Goal: Task Accomplishment & Management: Use online tool/utility

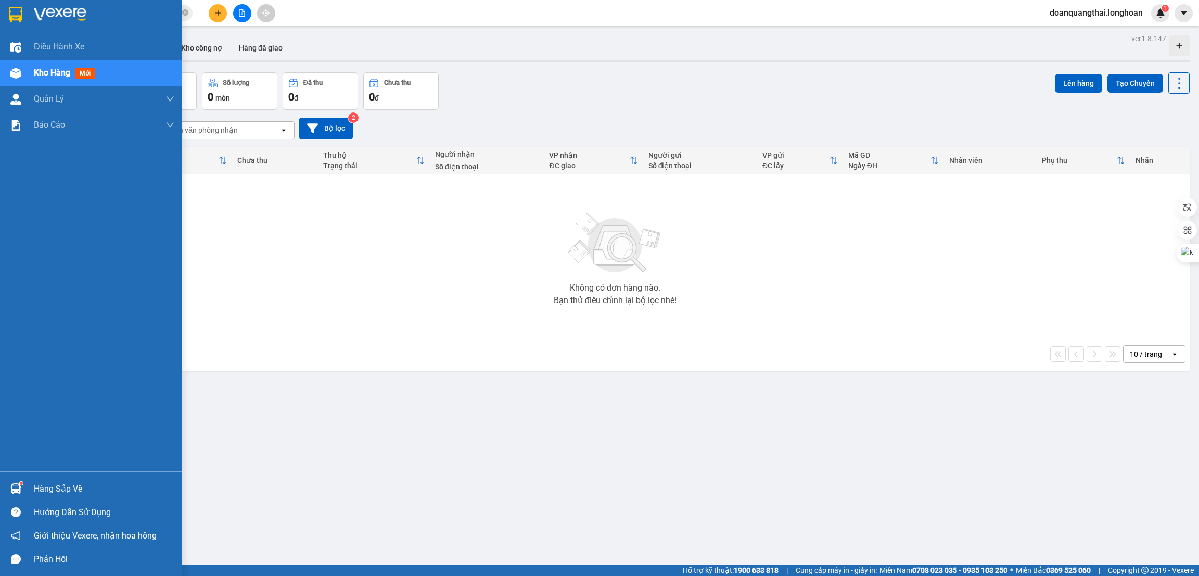
click at [15, 488] on img at bounding box center [15, 488] width 11 height 11
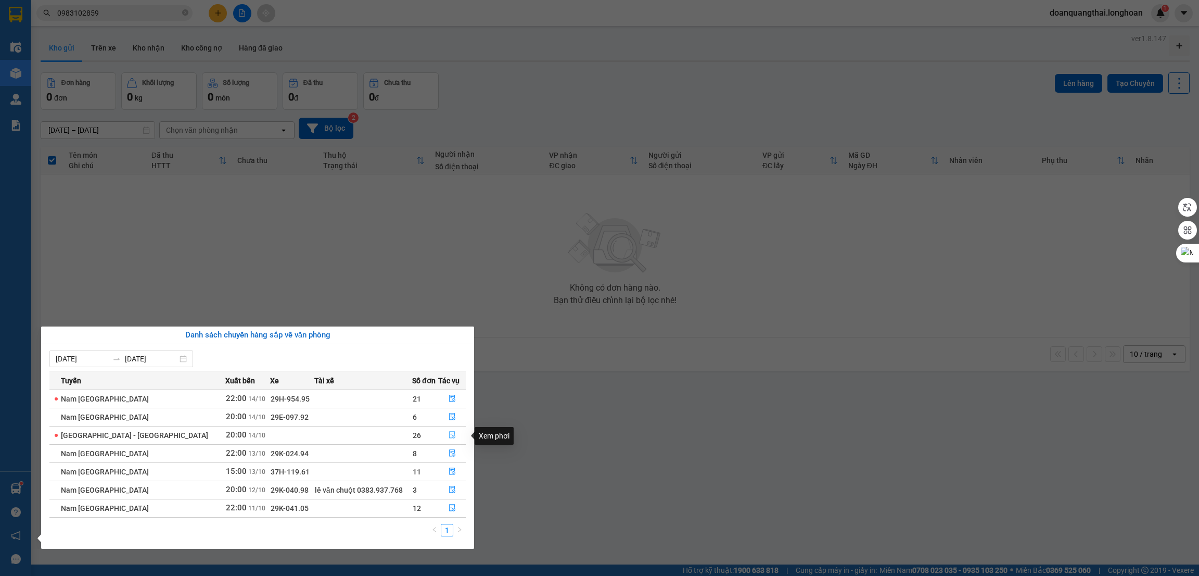
click at [449, 432] on icon "file-done" at bounding box center [452, 434] width 7 height 7
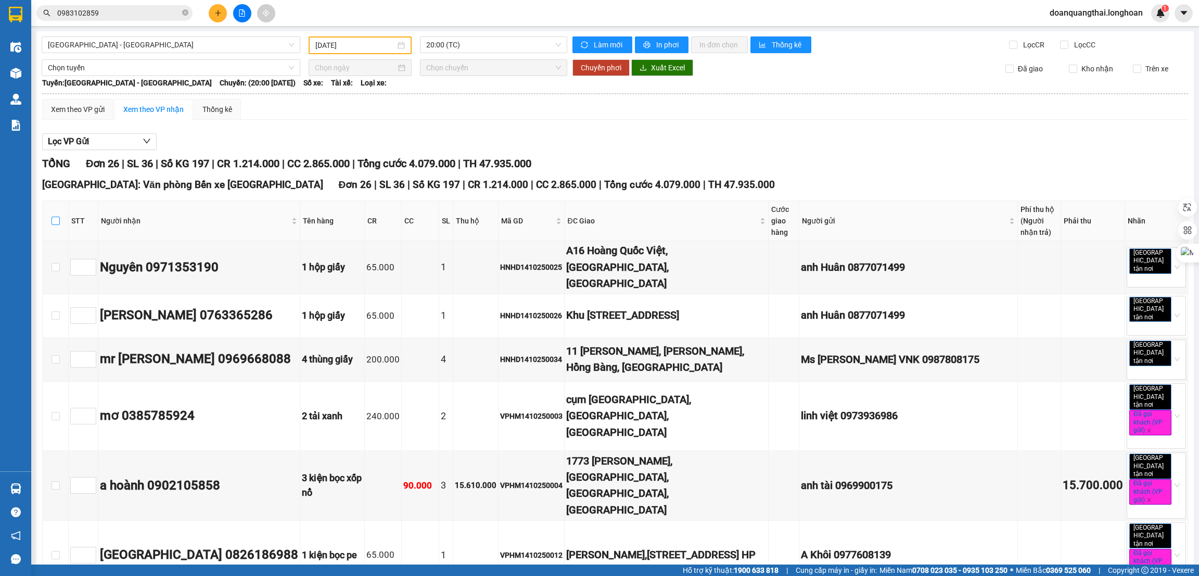
click at [54, 217] on input "checkbox" at bounding box center [56, 221] width 8 height 8
checkbox input "true"
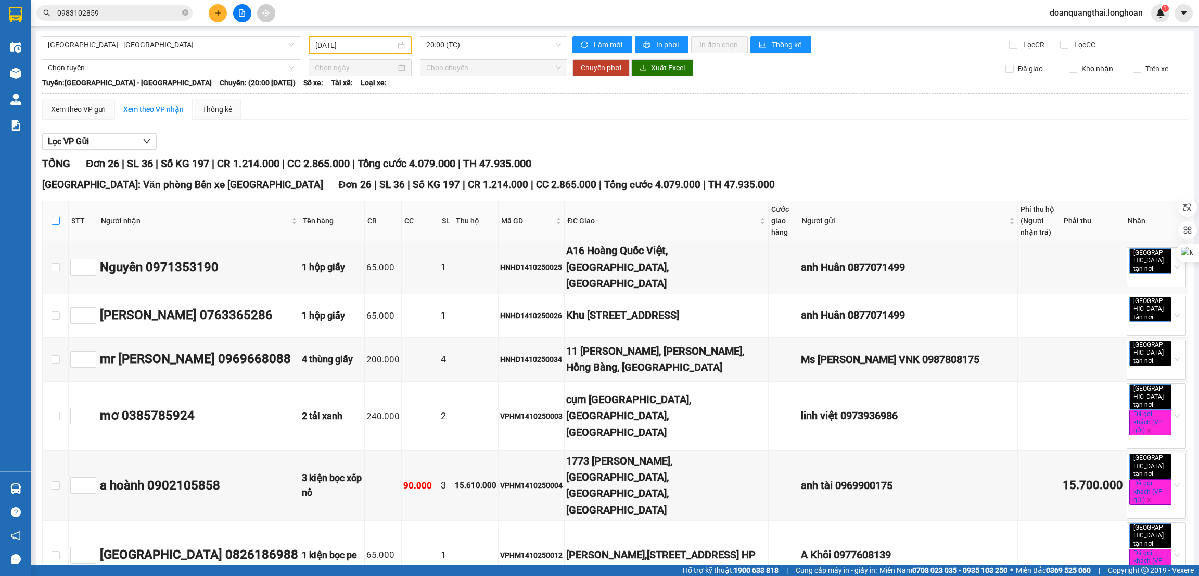
checkbox input "true"
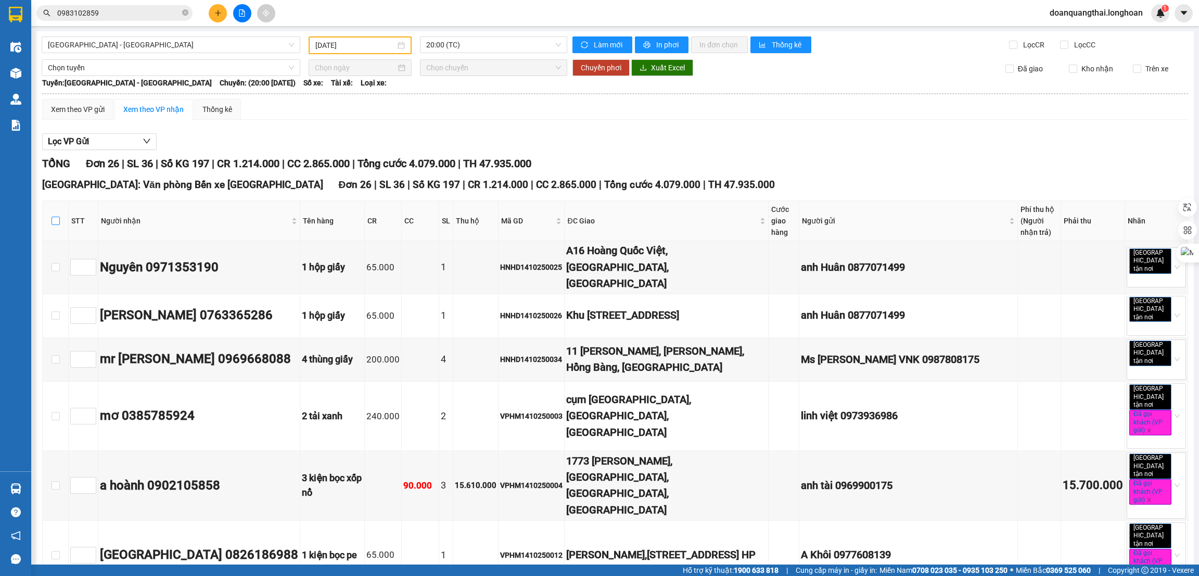
checkbox input "true"
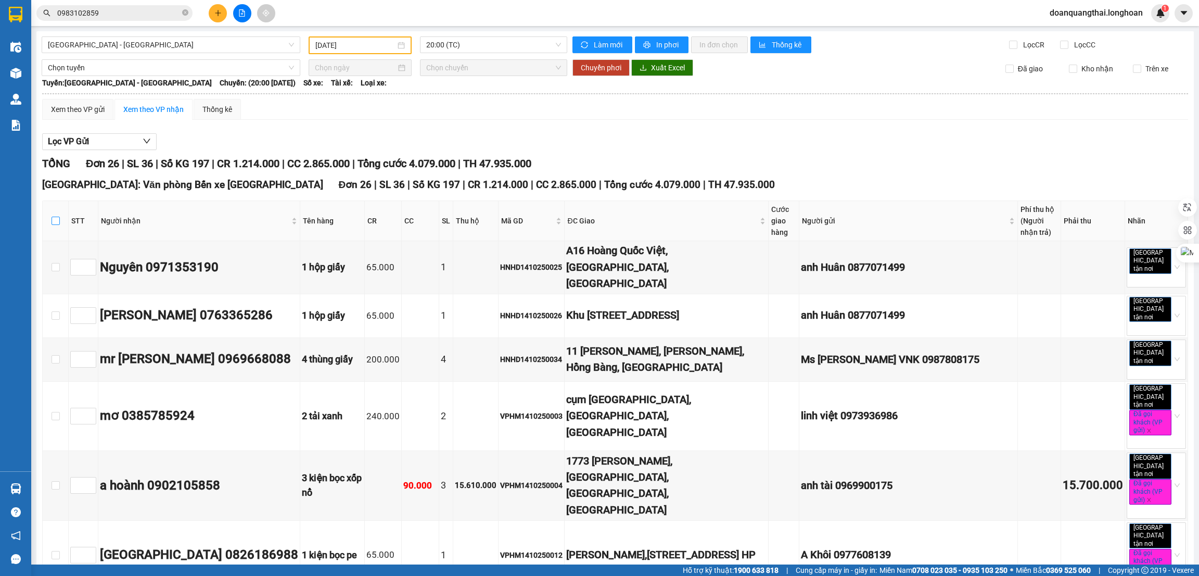
checkbox input "true"
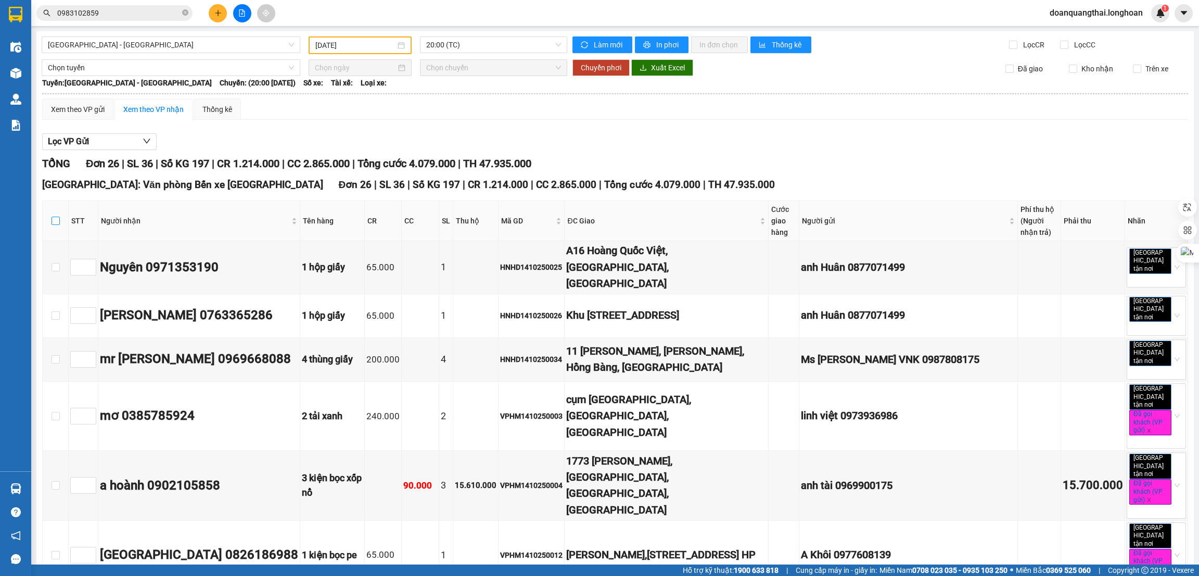
checkbox input "true"
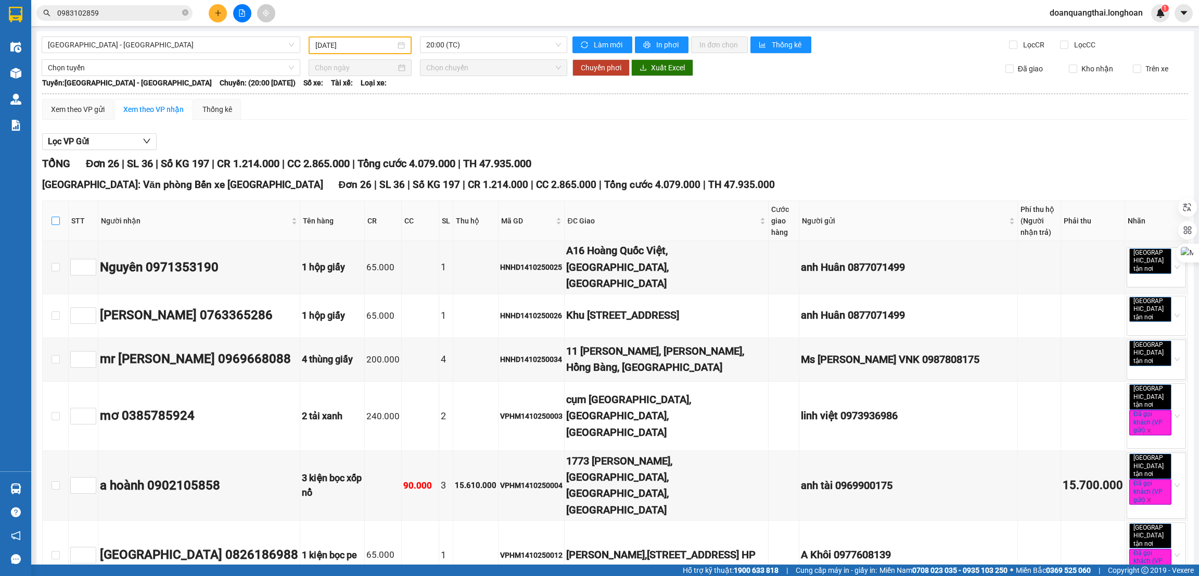
checkbox input "true"
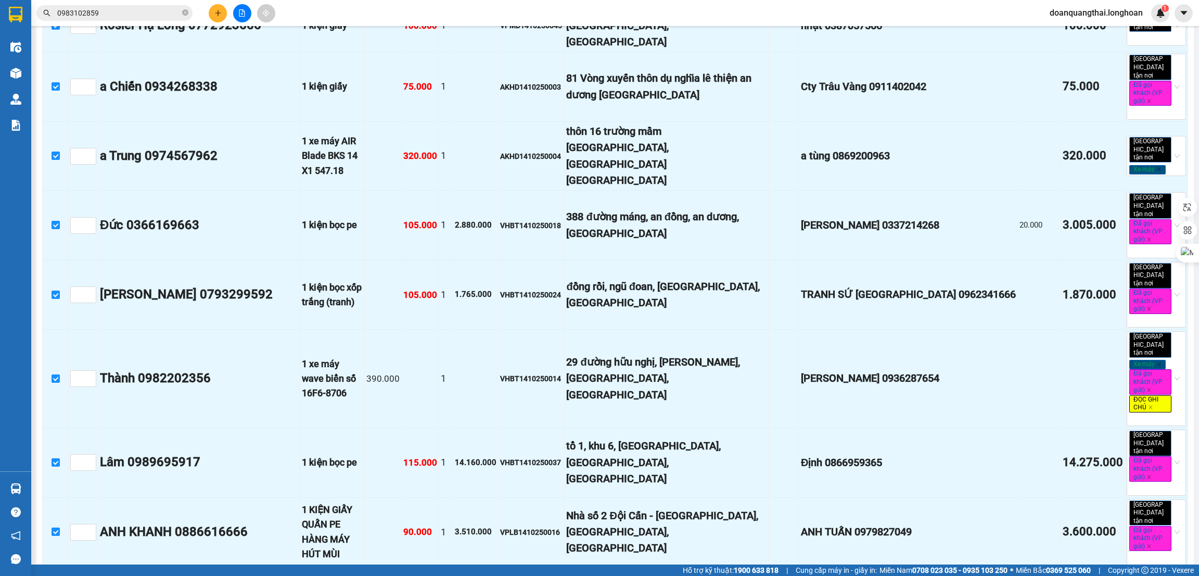
scroll to position [1159, 0]
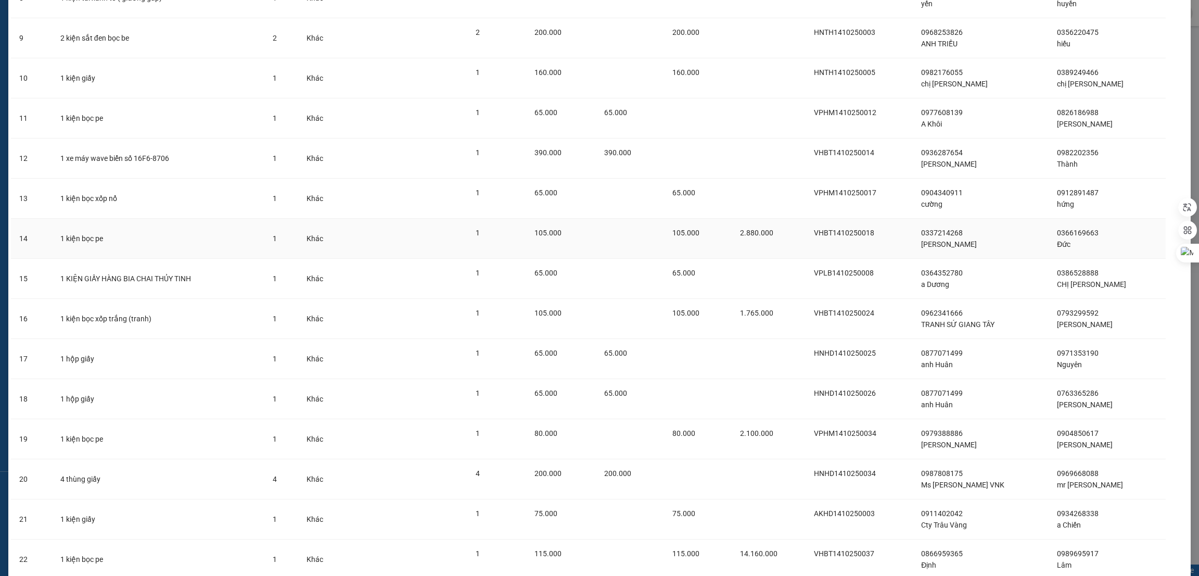
scroll to position [632, 0]
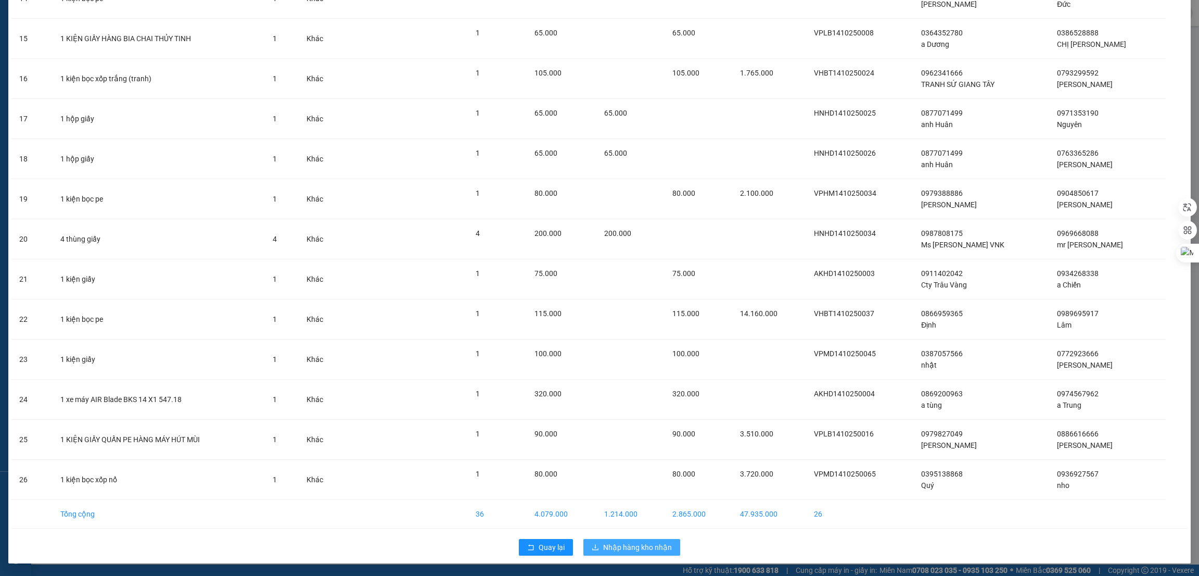
click at [630, 547] on span "Nhập hàng kho nhận" at bounding box center [637, 546] width 69 height 11
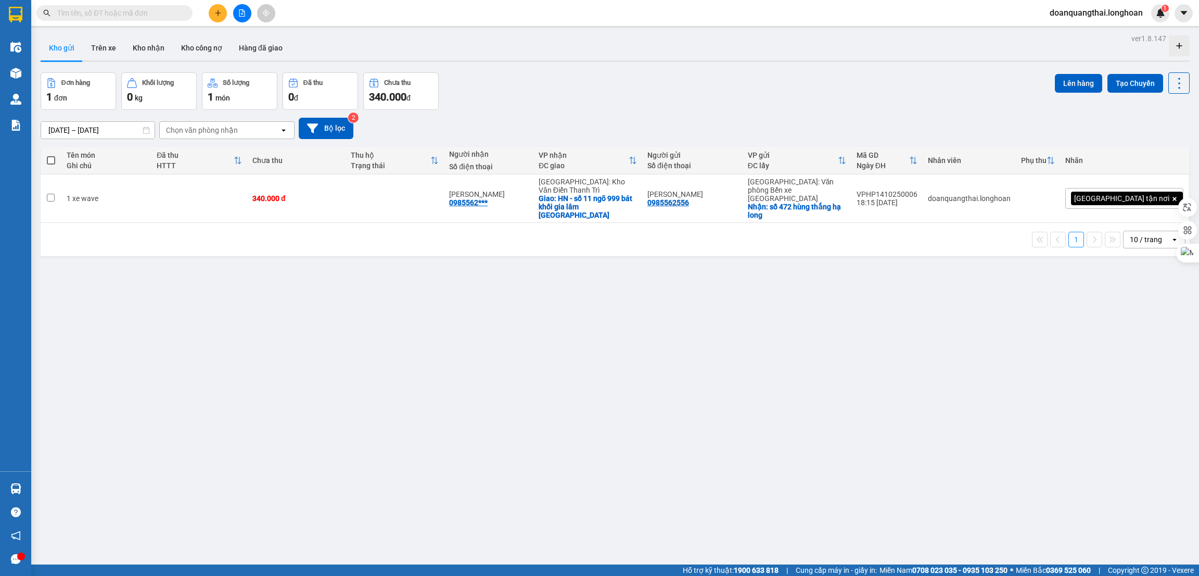
click at [349, 404] on div "ver 1.8.147 Kho gửi Trên xe Kho nhận Kho công nợ Hàng đã giao Đơn hàng 1 đơn Kh…" at bounding box center [615, 319] width 1158 height 576
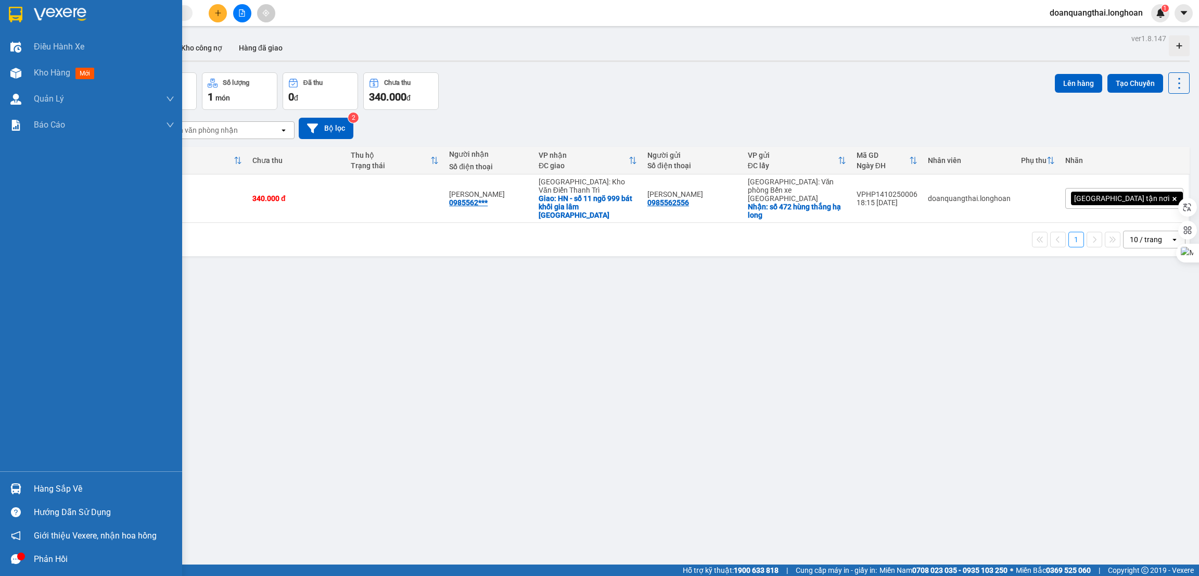
click at [33, 487] on div "Hàng sắp về" at bounding box center [91, 488] width 182 height 23
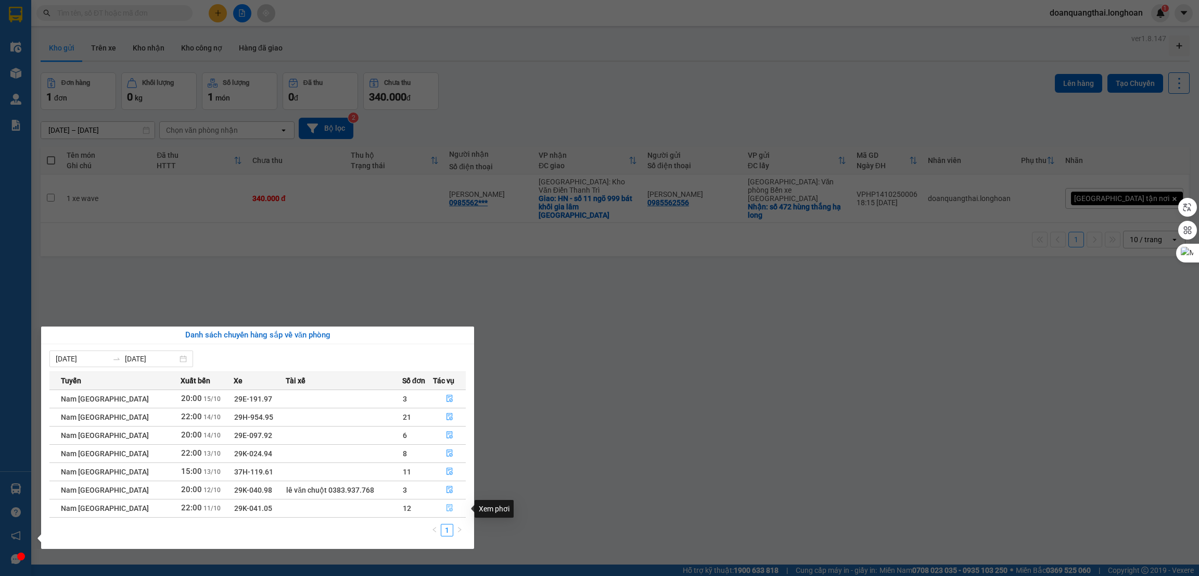
click at [448, 507] on icon "file-done" at bounding box center [449, 507] width 7 height 7
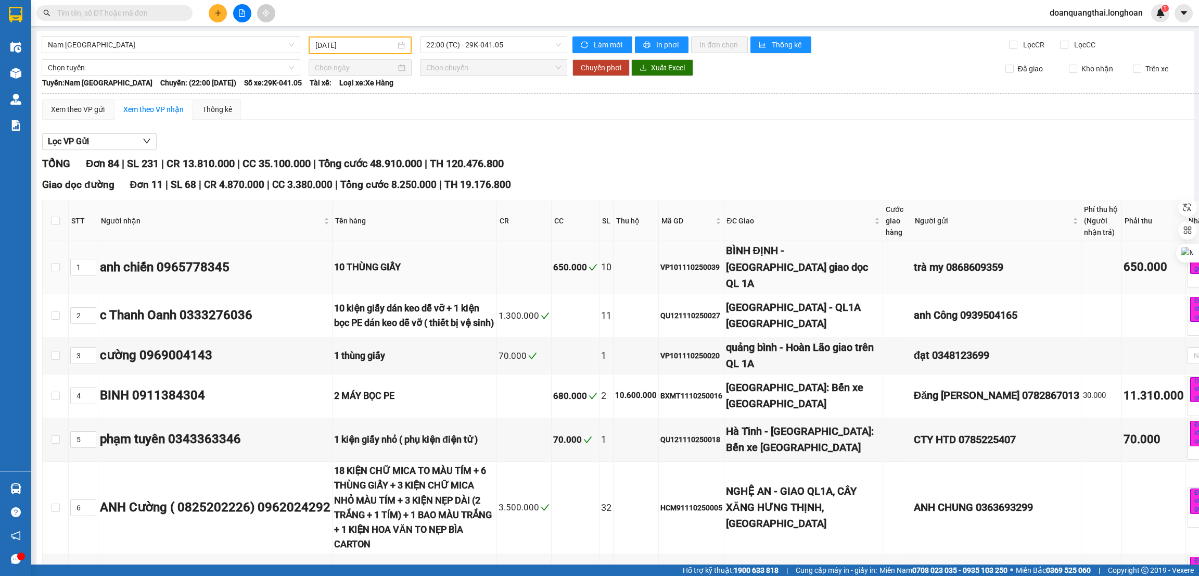
type input "[DATE]"
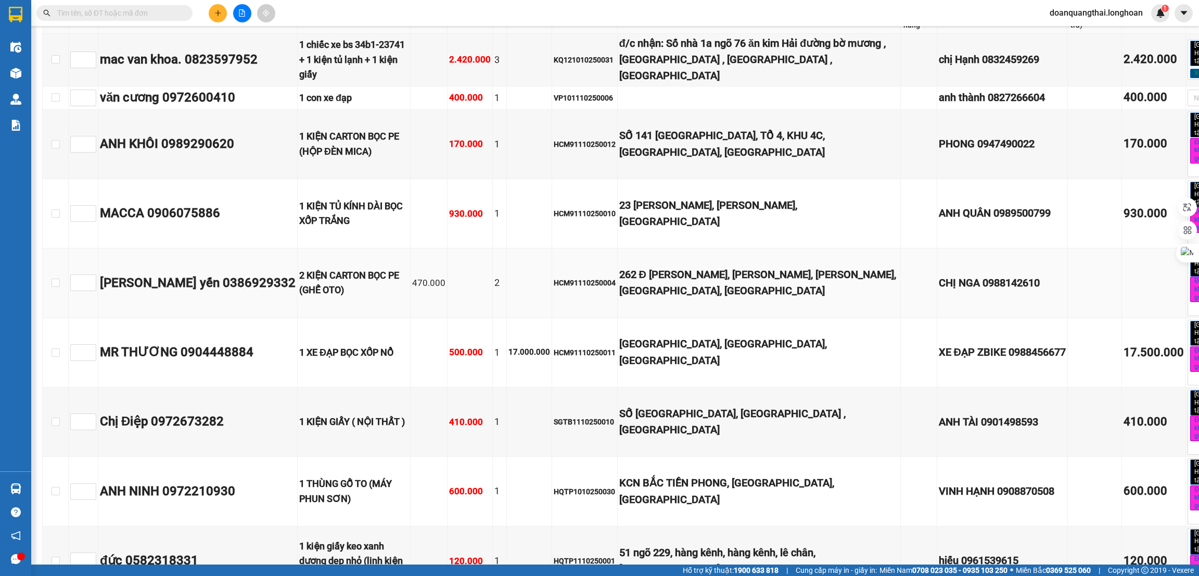
scroll to position [780, 0]
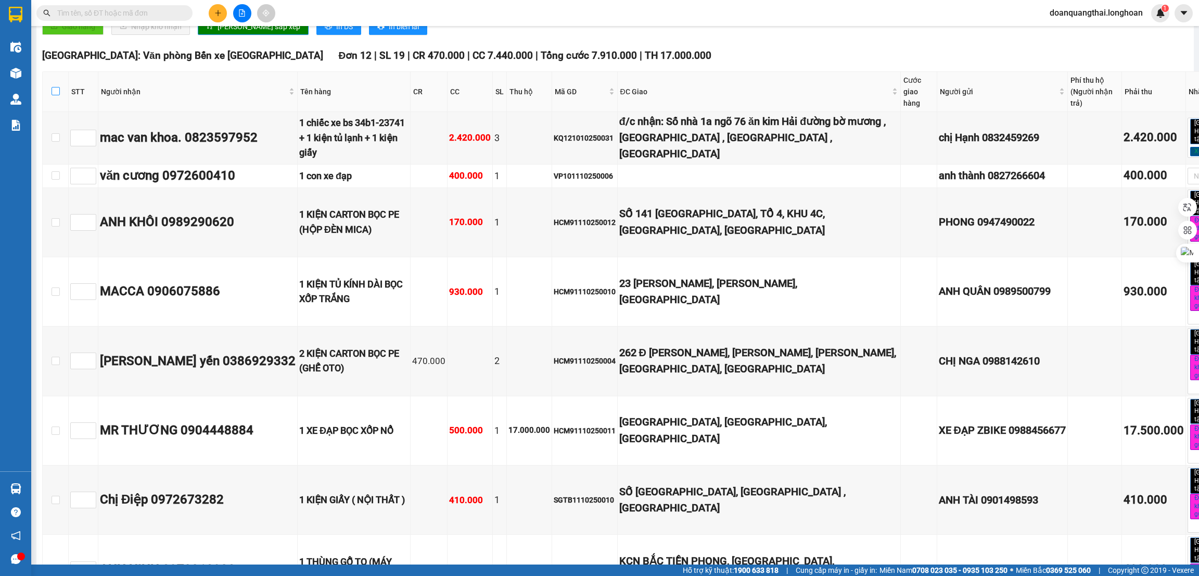
click at [57, 95] on input "checkbox" at bounding box center [56, 91] width 8 height 8
checkbox input "true"
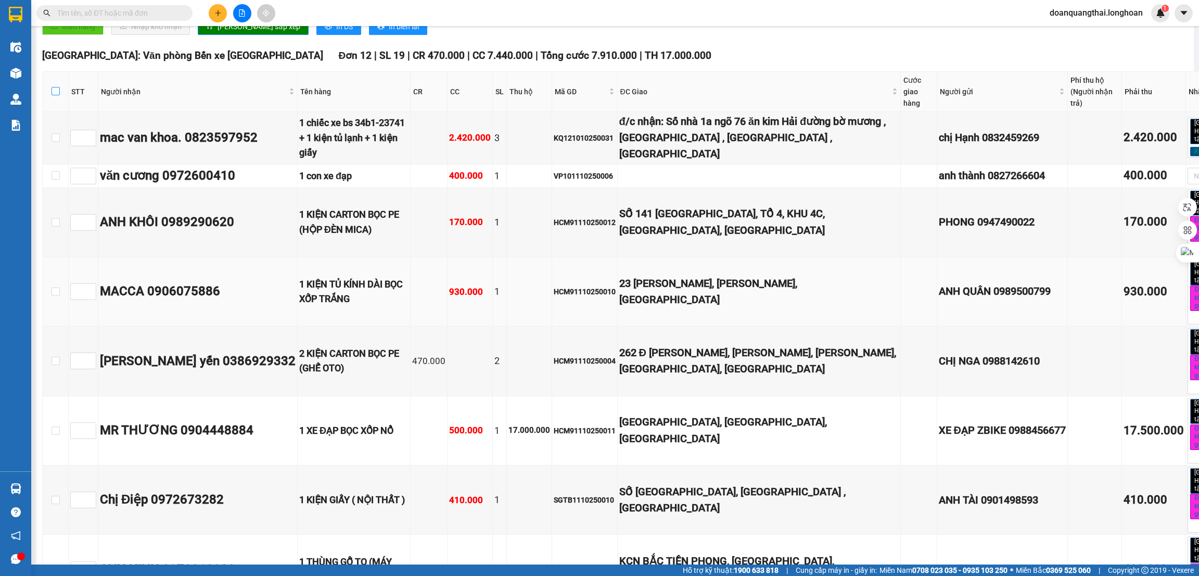
checkbox input "true"
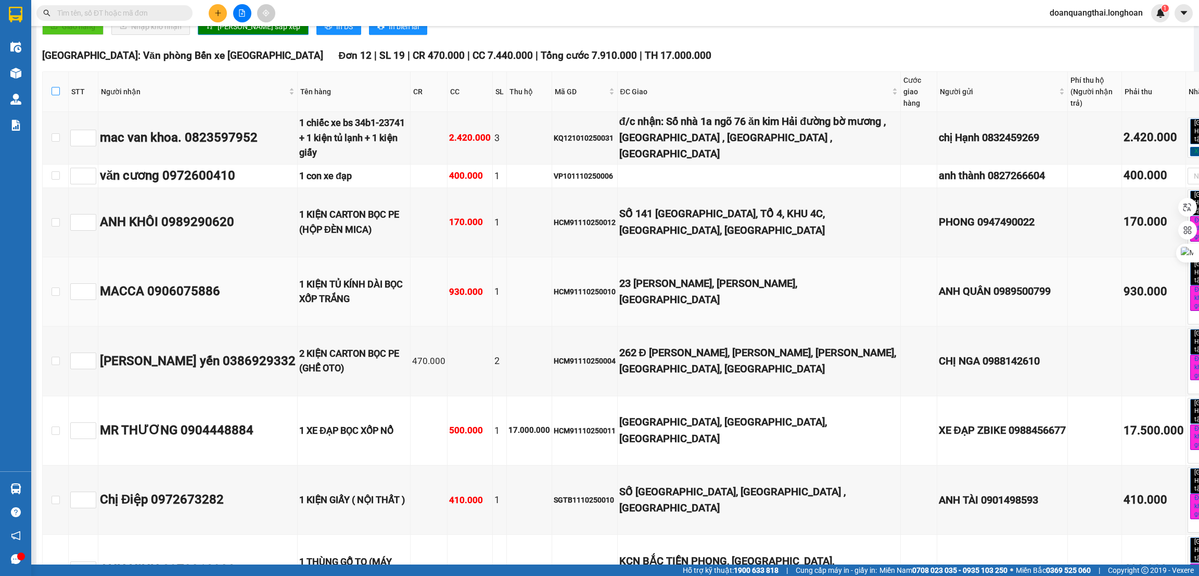
checkbox input "true"
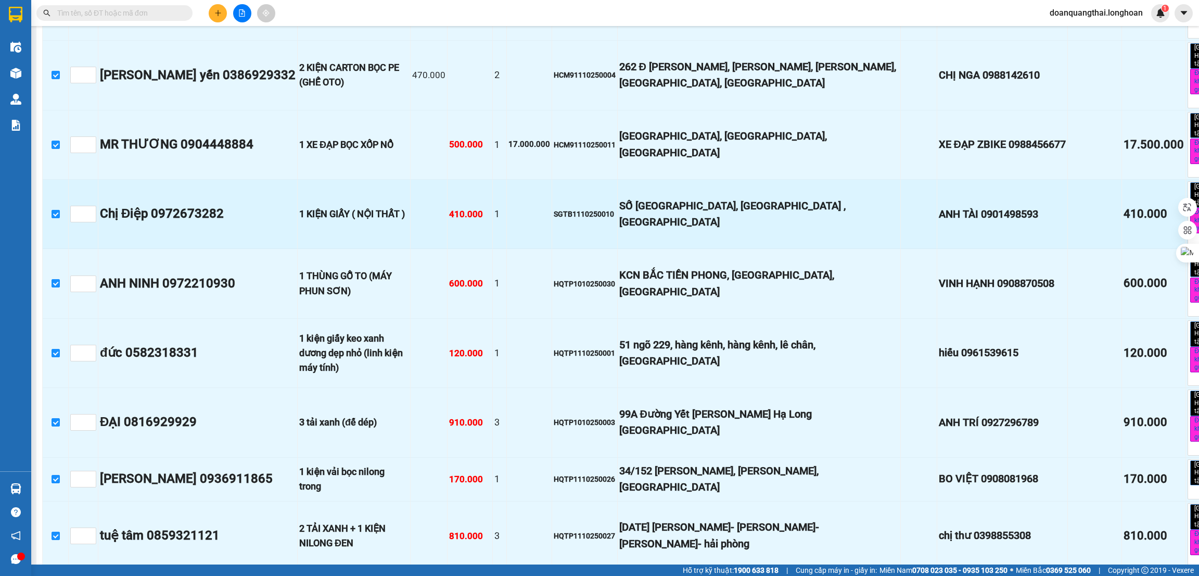
scroll to position [1093, 0]
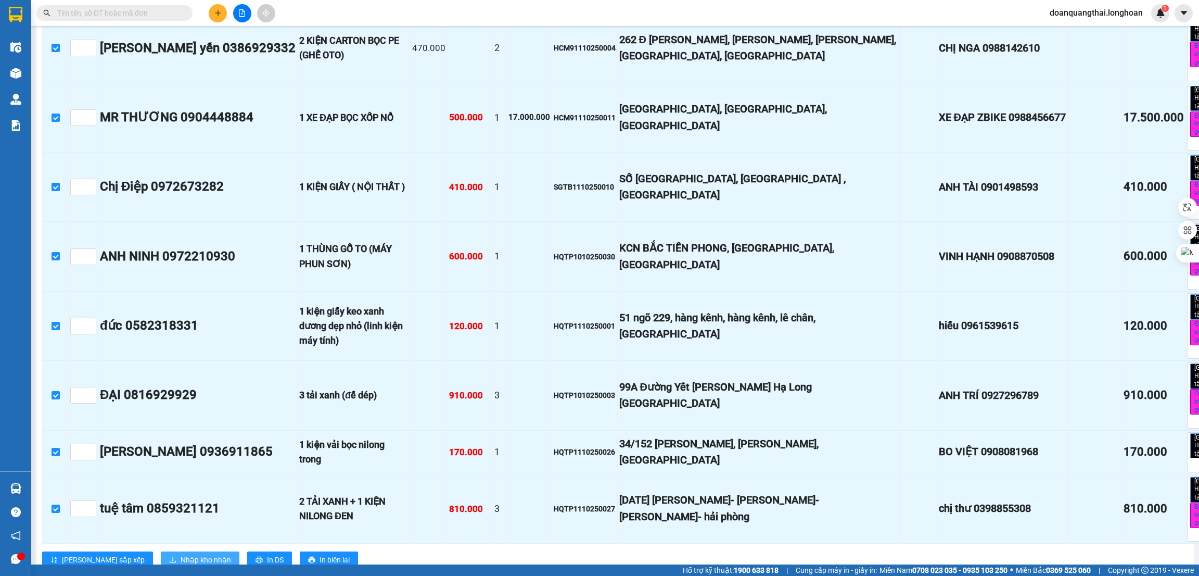
click at [181, 554] on span "Nhập kho nhận" at bounding box center [206, 559] width 50 height 11
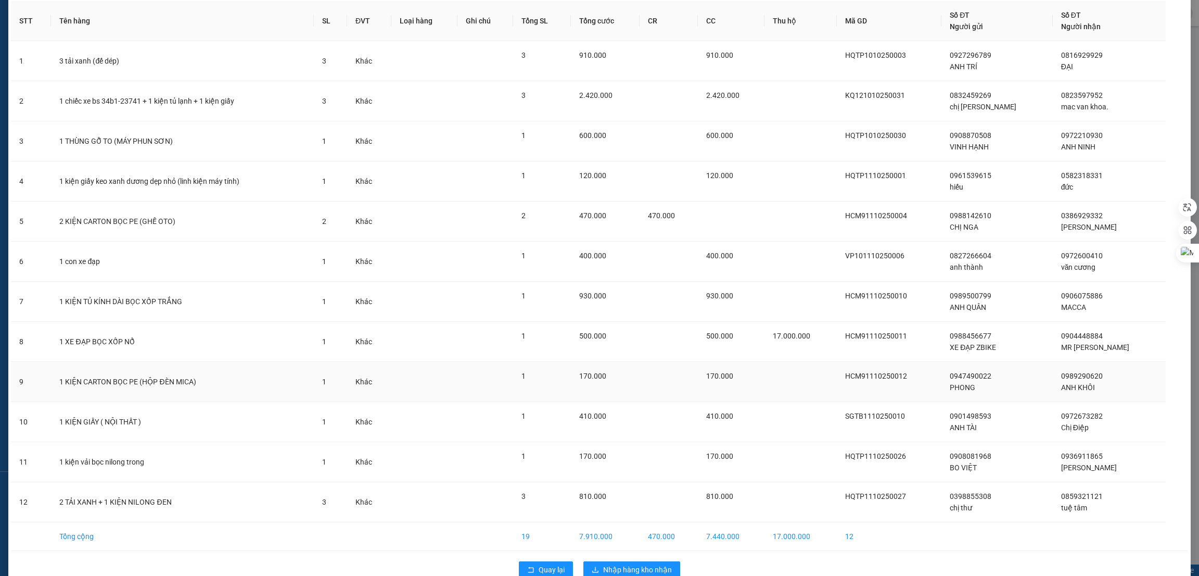
scroll to position [70, 0]
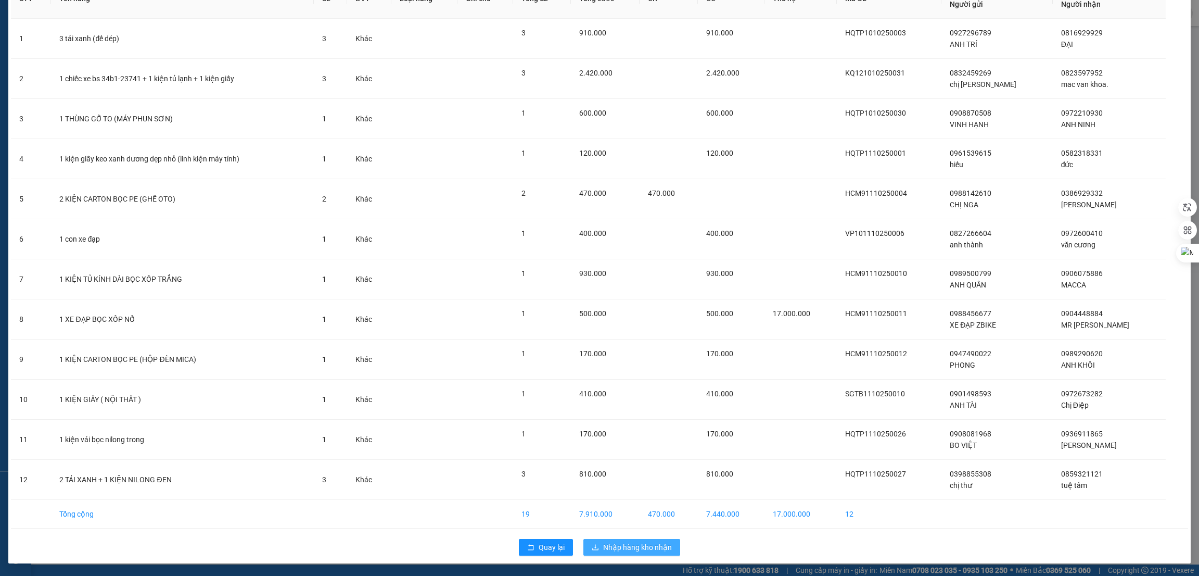
click at [644, 543] on span "Nhập hàng kho nhận" at bounding box center [637, 546] width 69 height 11
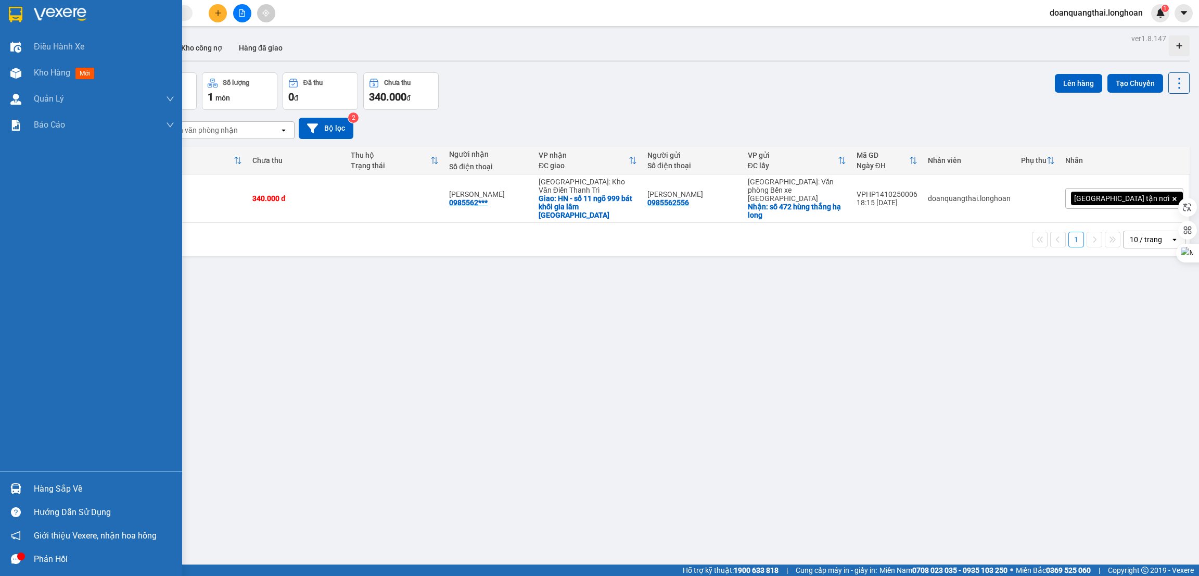
click at [24, 490] on div "Hàng sắp về" at bounding box center [91, 488] width 182 height 23
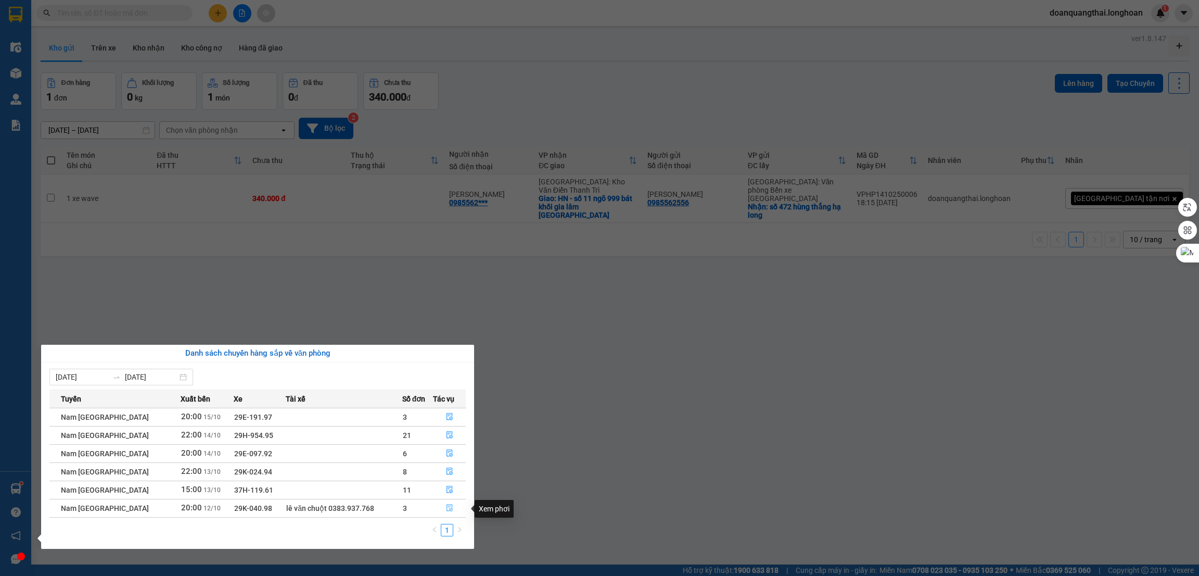
click at [447, 509] on icon "file-done" at bounding box center [450, 507] width 6 height 7
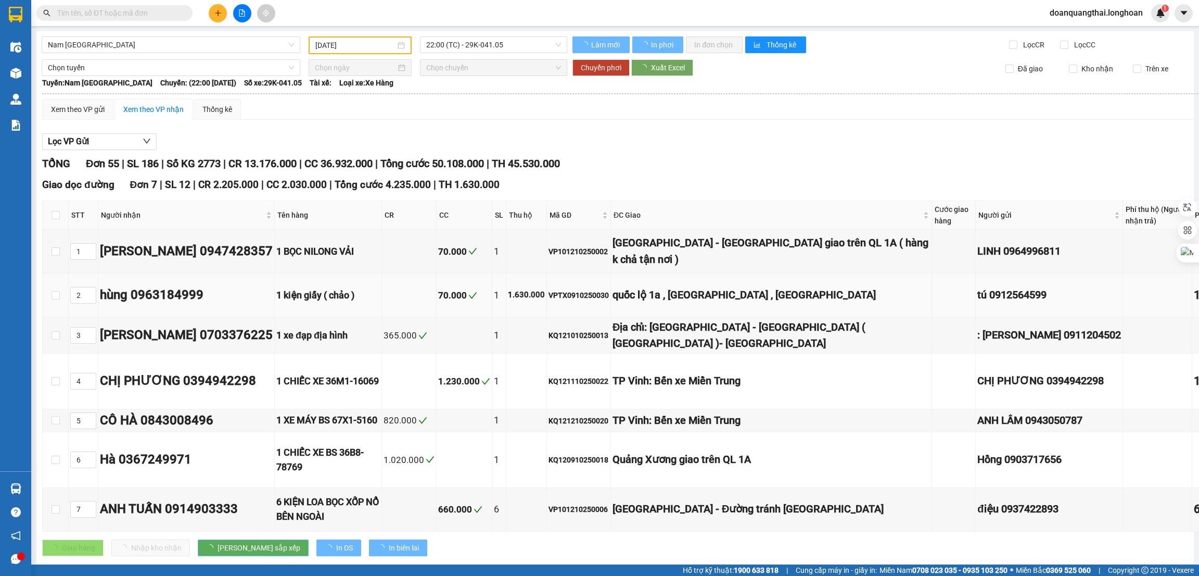
type input "[DATE]"
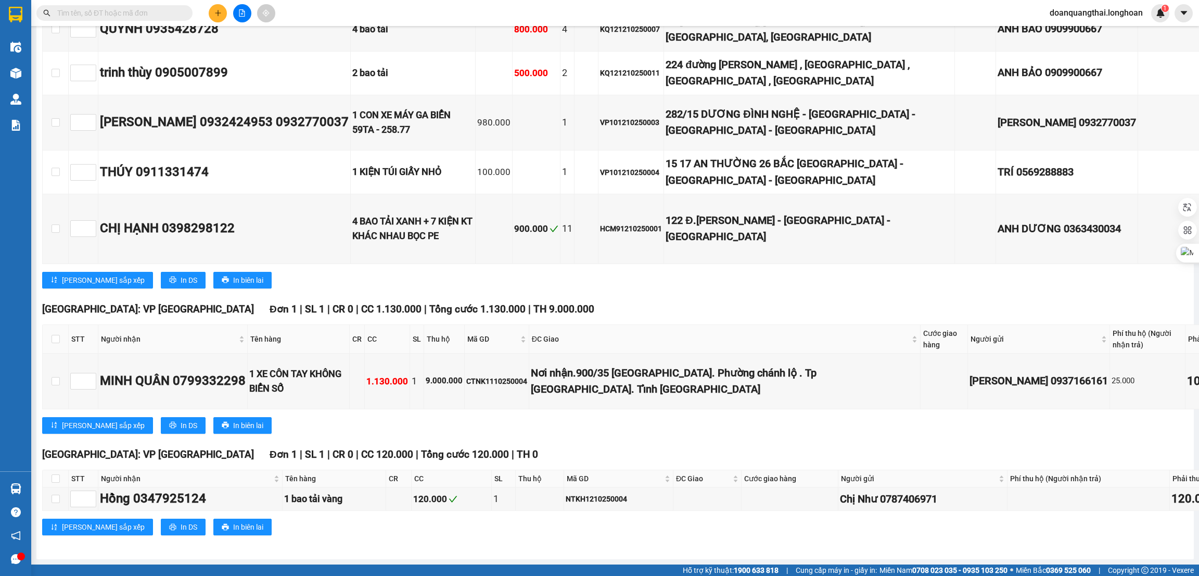
scroll to position [3357, 0]
checkbox input "true"
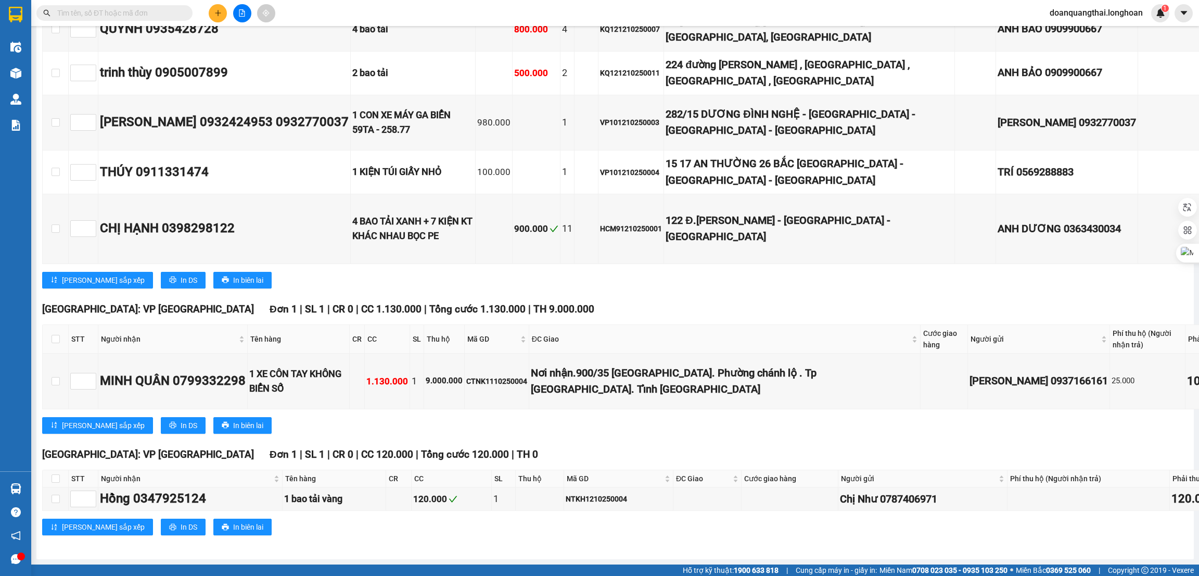
checkbox input "true"
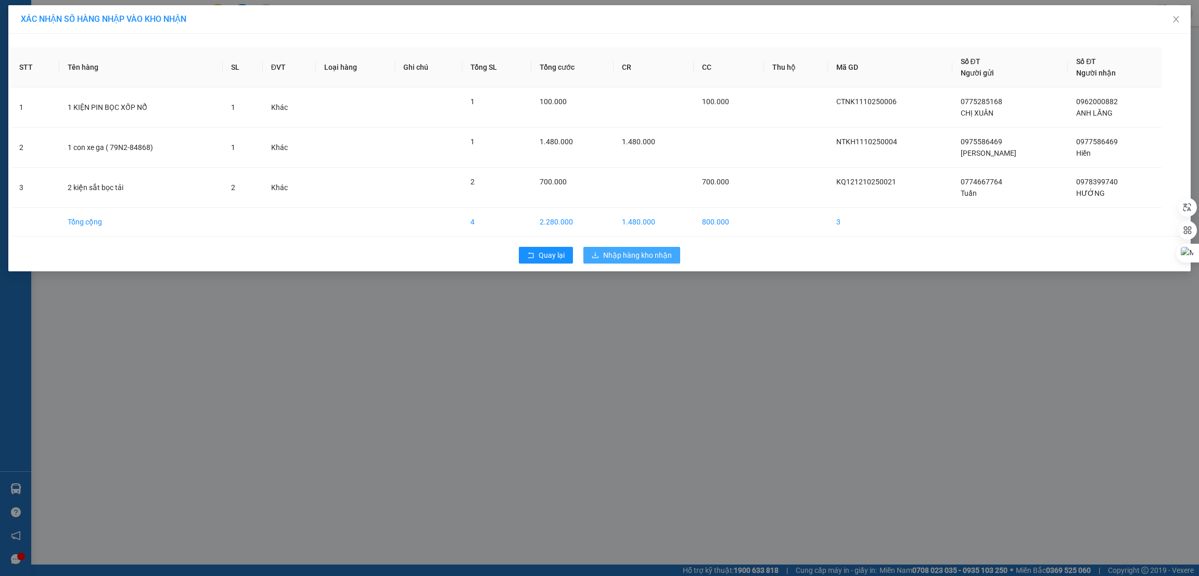
click at [633, 259] on span "Nhập hàng kho nhận" at bounding box center [637, 254] width 69 height 11
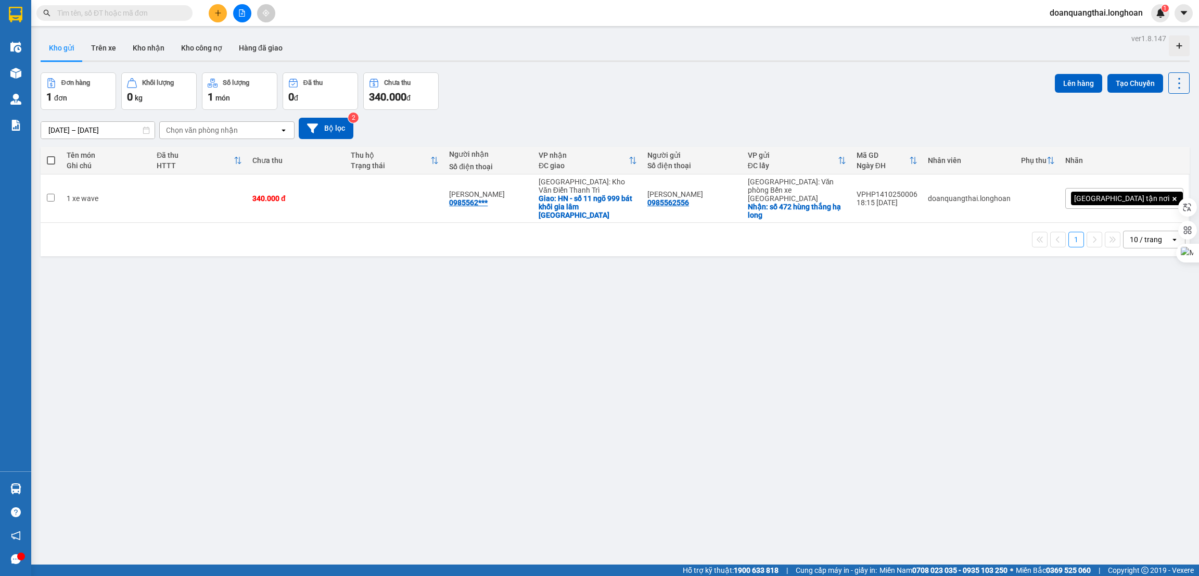
click at [470, 341] on div "ver 1.8.147 Kho gửi Trên xe Kho nhận Kho công nợ Hàng đã giao Đơn hàng 1 đơn Kh…" at bounding box center [615, 319] width 1158 height 576
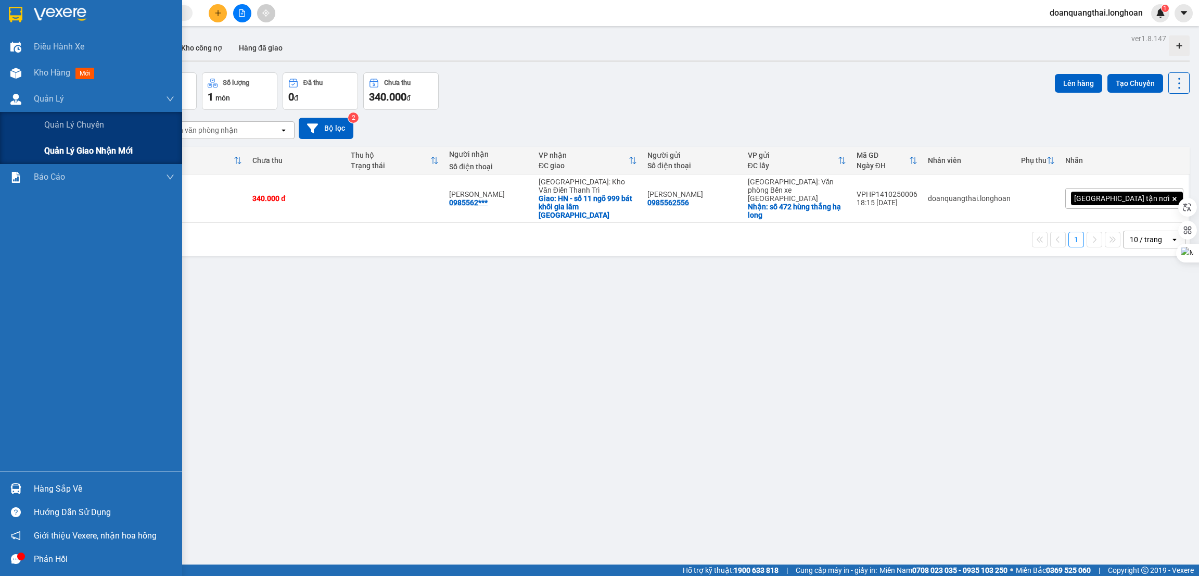
click at [76, 144] on span "Quản lý giao nhận mới" at bounding box center [88, 150] width 88 height 13
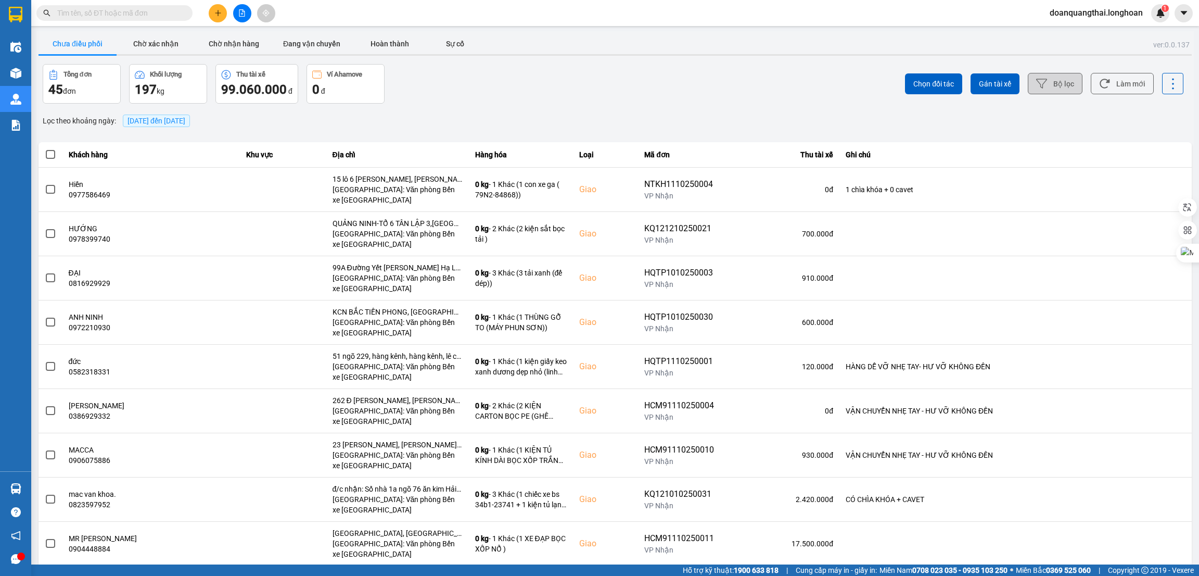
click at [1036, 87] on icon at bounding box center [1041, 83] width 11 height 11
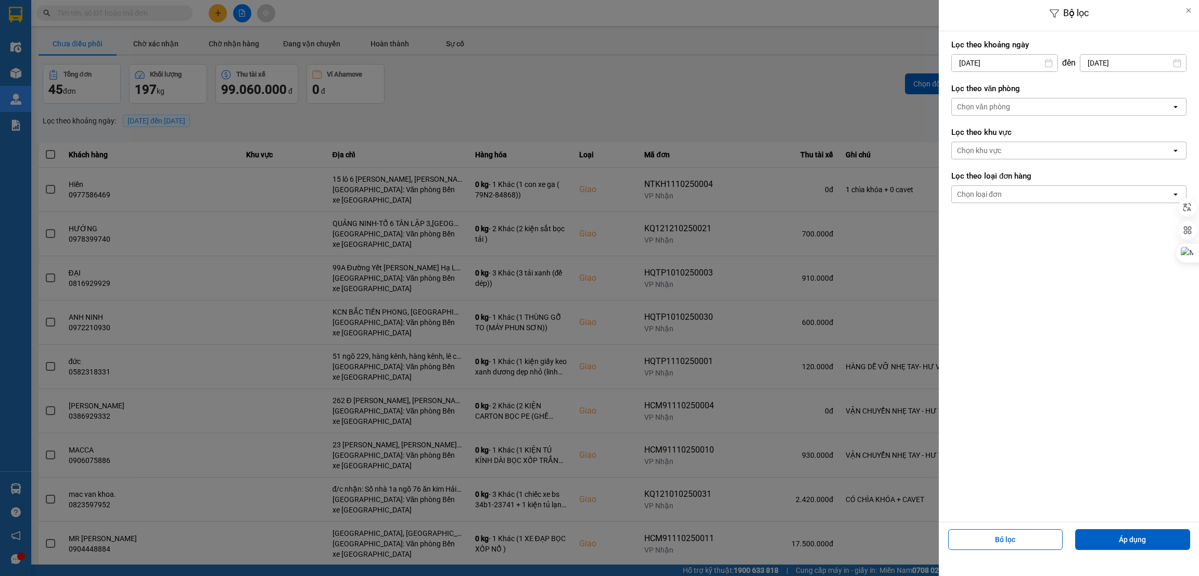
click at [1019, 66] on input "[DATE]" at bounding box center [1005, 63] width 106 height 17
click at [1000, 161] on div "8" at bounding box center [999, 162] width 15 height 12
type input "[DATE]"
click at [1058, 109] on div "Chọn văn phòng" at bounding box center [1062, 106] width 220 height 17
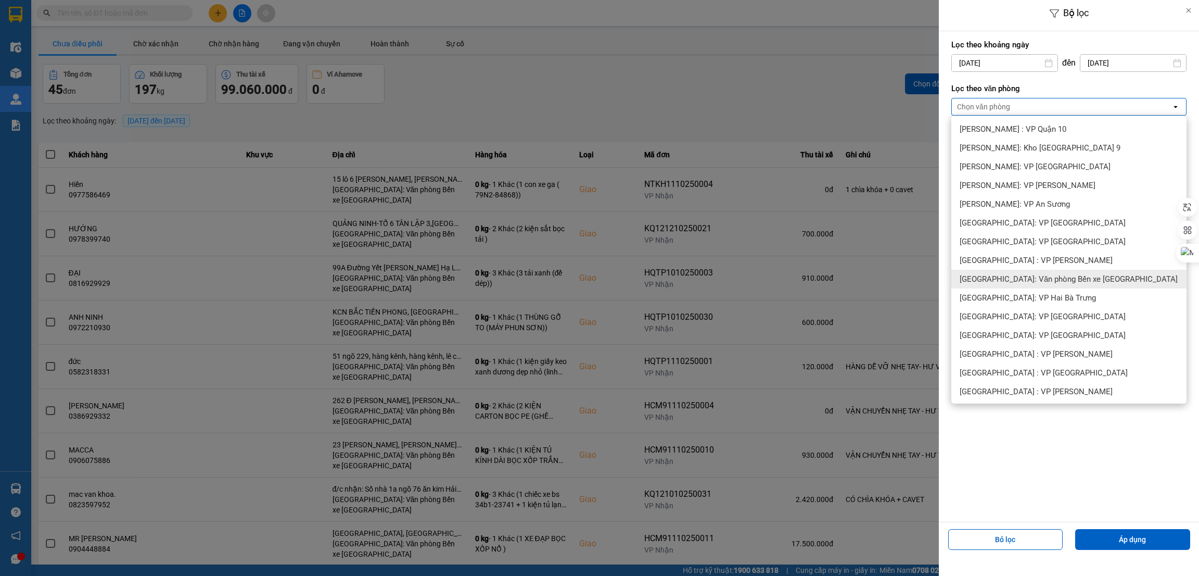
click at [1086, 283] on span "[GEOGRAPHIC_DATA]: Văn phòng Bến xe [GEOGRAPHIC_DATA]" at bounding box center [1069, 279] width 218 height 10
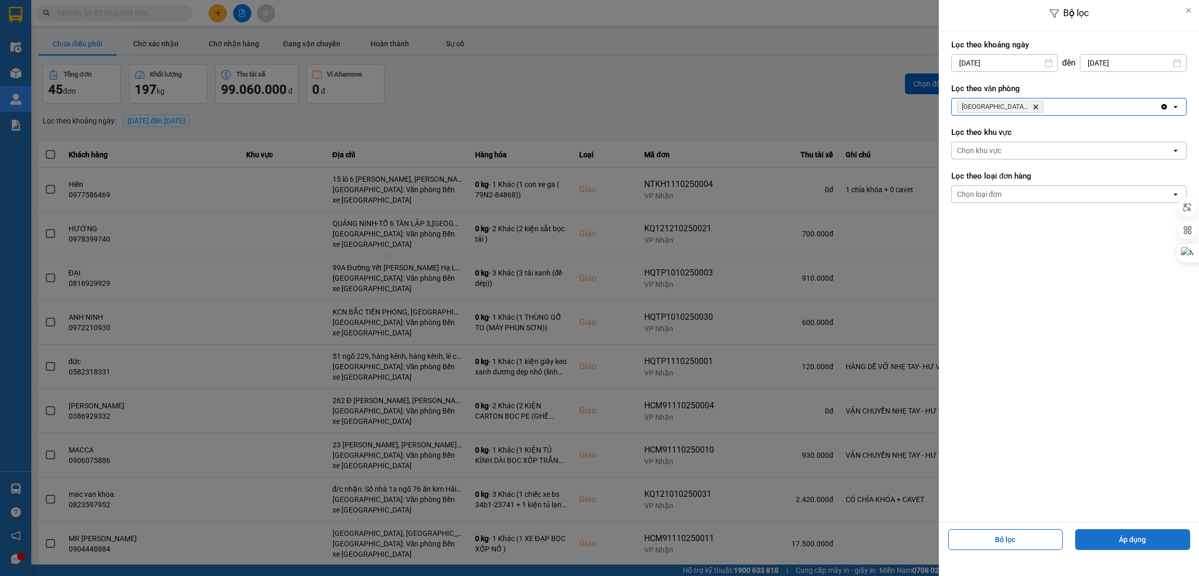
click at [1131, 538] on button "Áp dụng" at bounding box center [1133, 539] width 115 height 21
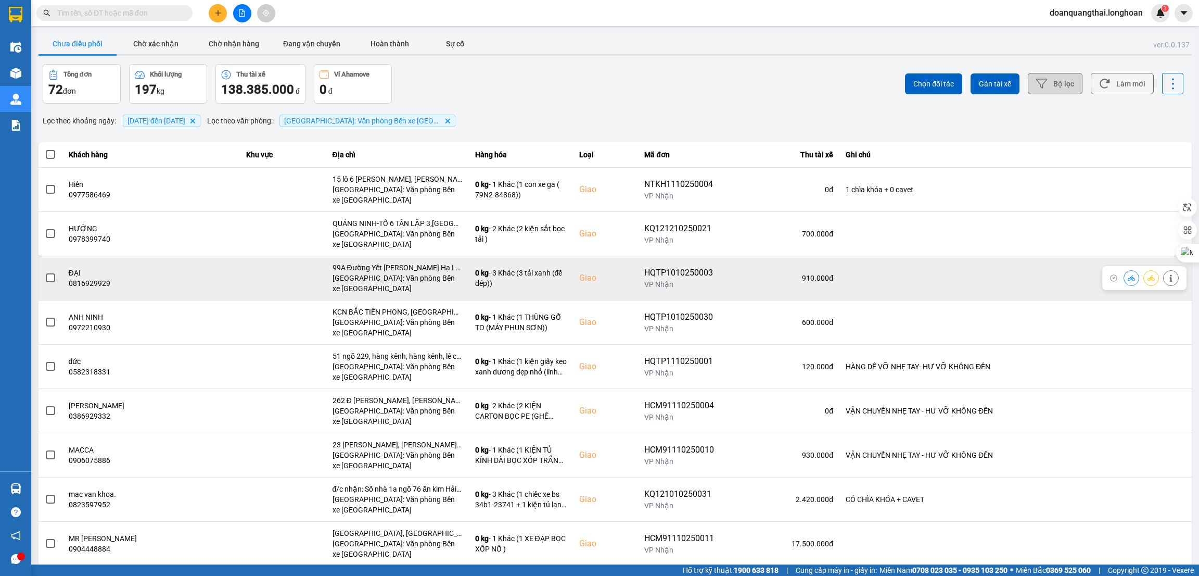
scroll to position [70, 0]
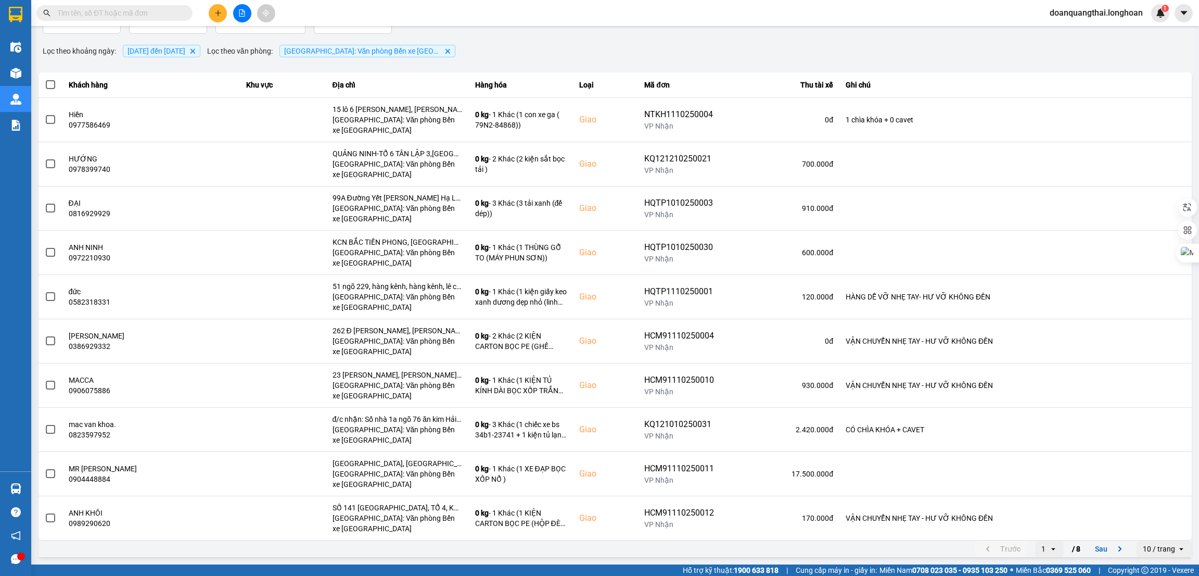
click at [1150, 553] on div "10 / trang" at bounding box center [1159, 548] width 32 height 10
click at [1147, 507] on div "80 / trang" at bounding box center [1153, 509] width 38 height 10
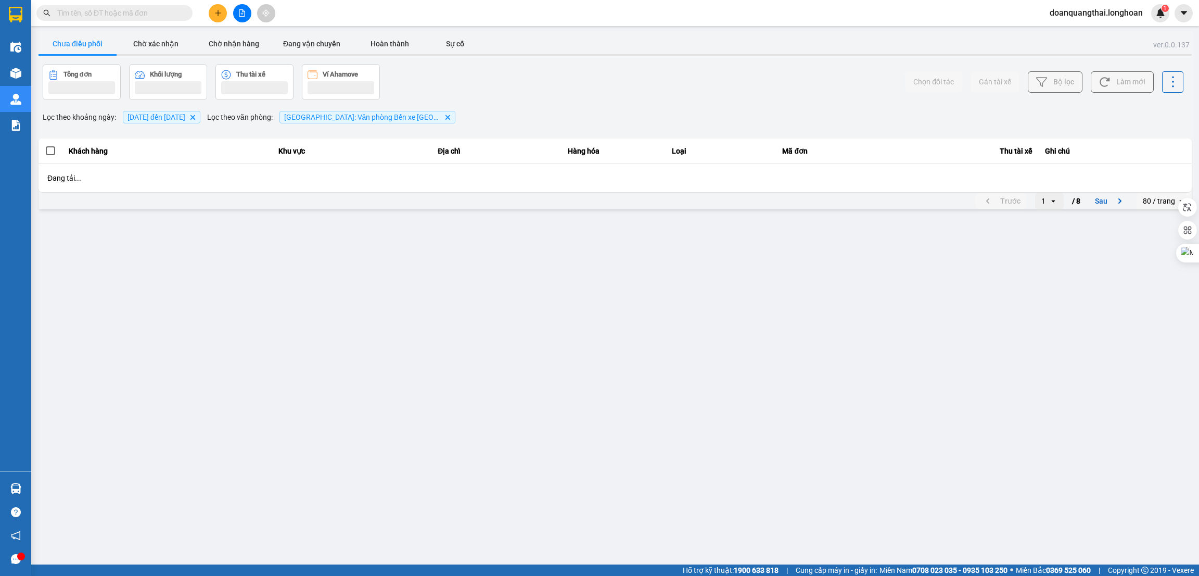
scroll to position [0, 0]
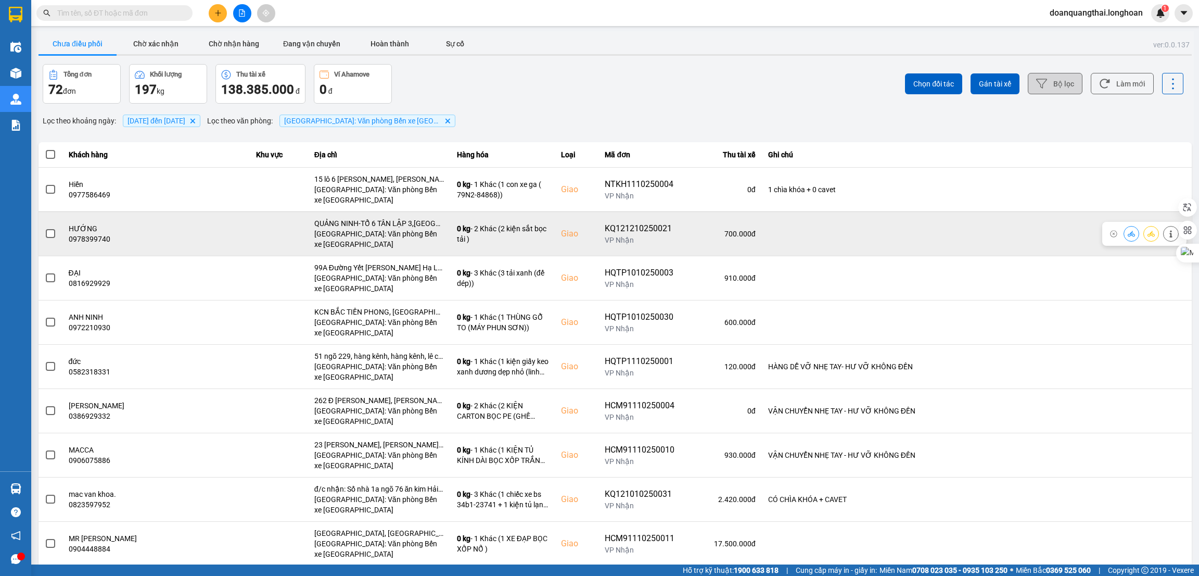
click at [48, 237] on span at bounding box center [50, 233] width 9 height 9
click at [45, 228] on input "checkbox" at bounding box center [45, 228] width 0 height 0
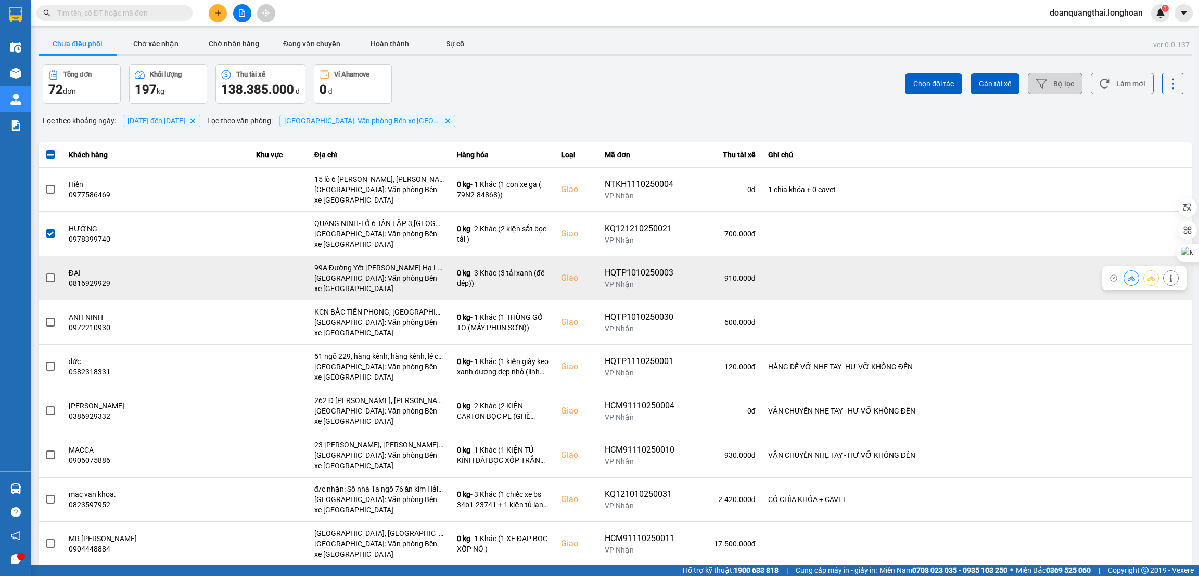
click at [49, 279] on span at bounding box center [50, 277] width 9 height 9
click at [45, 272] on input "checkbox" at bounding box center [45, 272] width 0 height 0
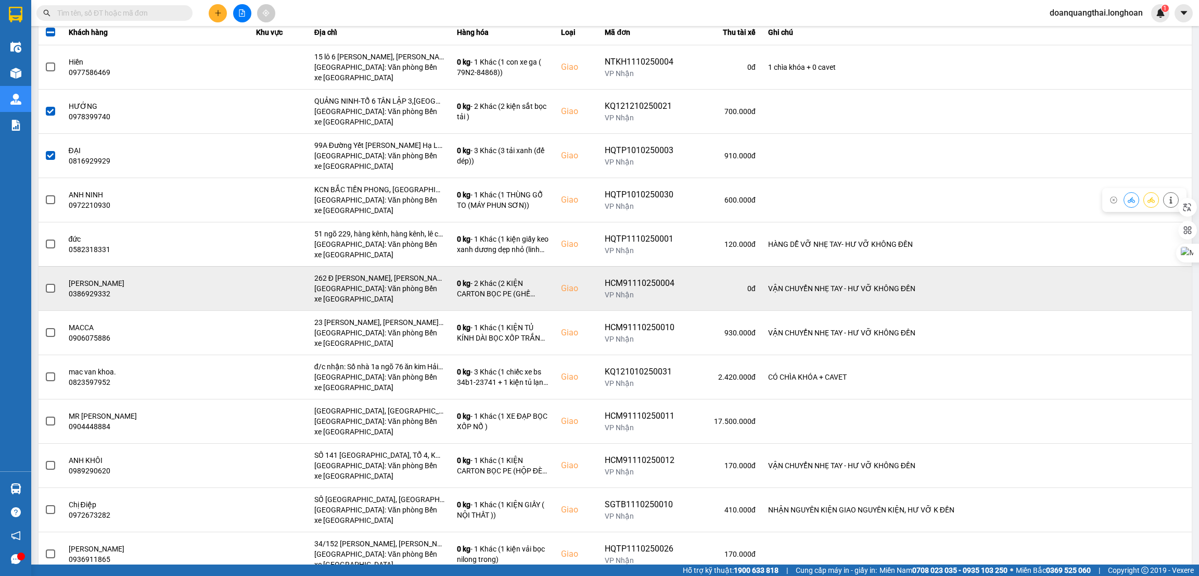
scroll to position [156, 0]
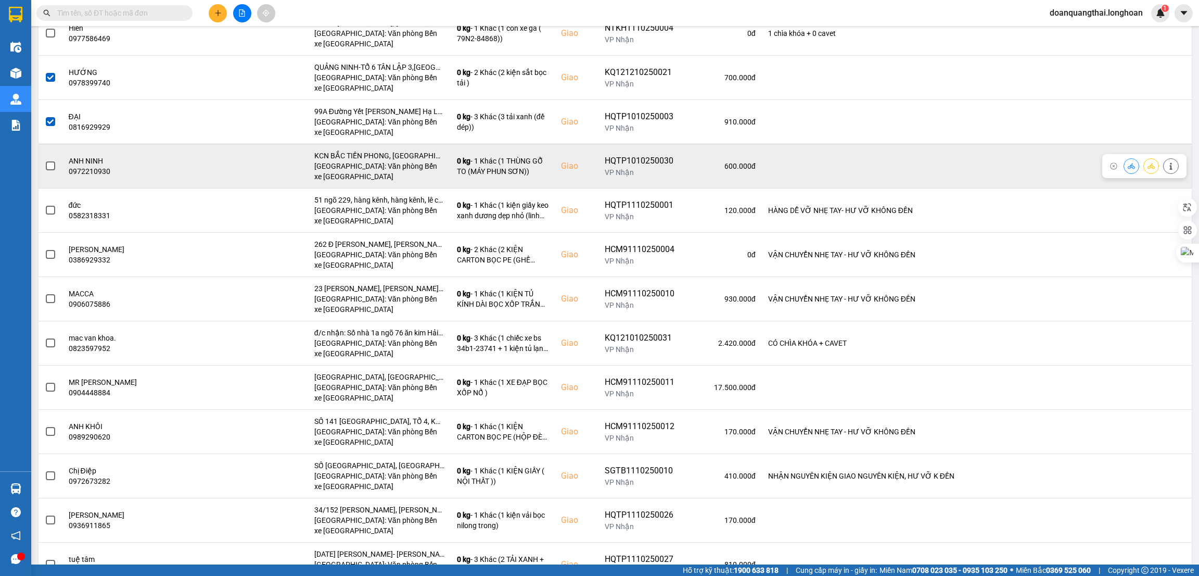
click at [48, 167] on span at bounding box center [50, 165] width 9 height 9
click at [45, 160] on input "checkbox" at bounding box center [45, 160] width 0 height 0
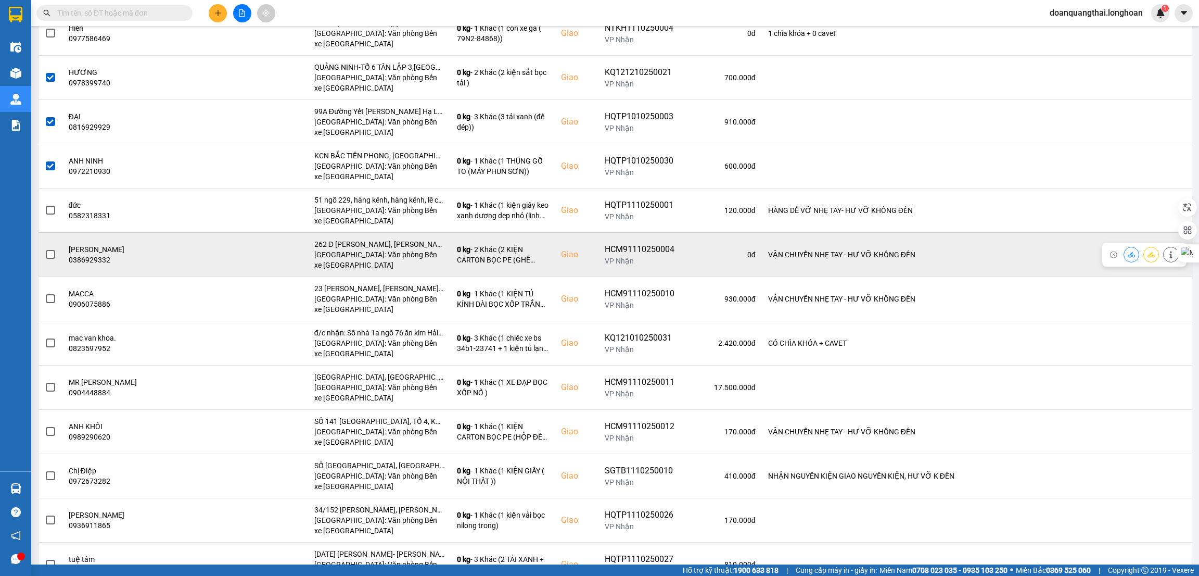
click at [52, 254] on span at bounding box center [50, 254] width 9 height 9
click at [45, 249] on input "checkbox" at bounding box center [45, 249] width 0 height 0
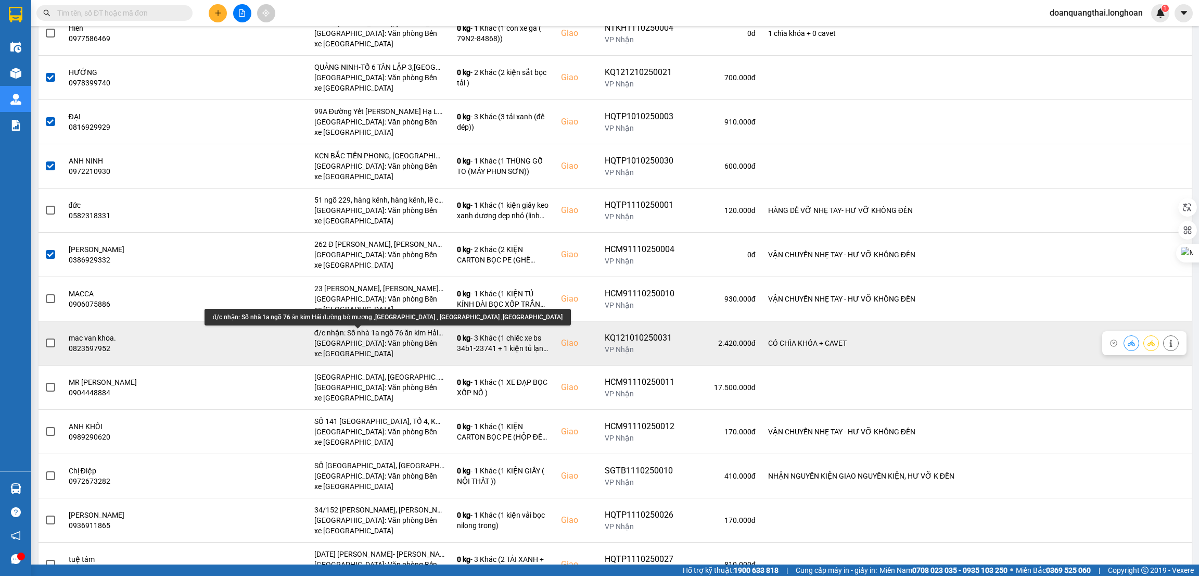
scroll to position [234, 0]
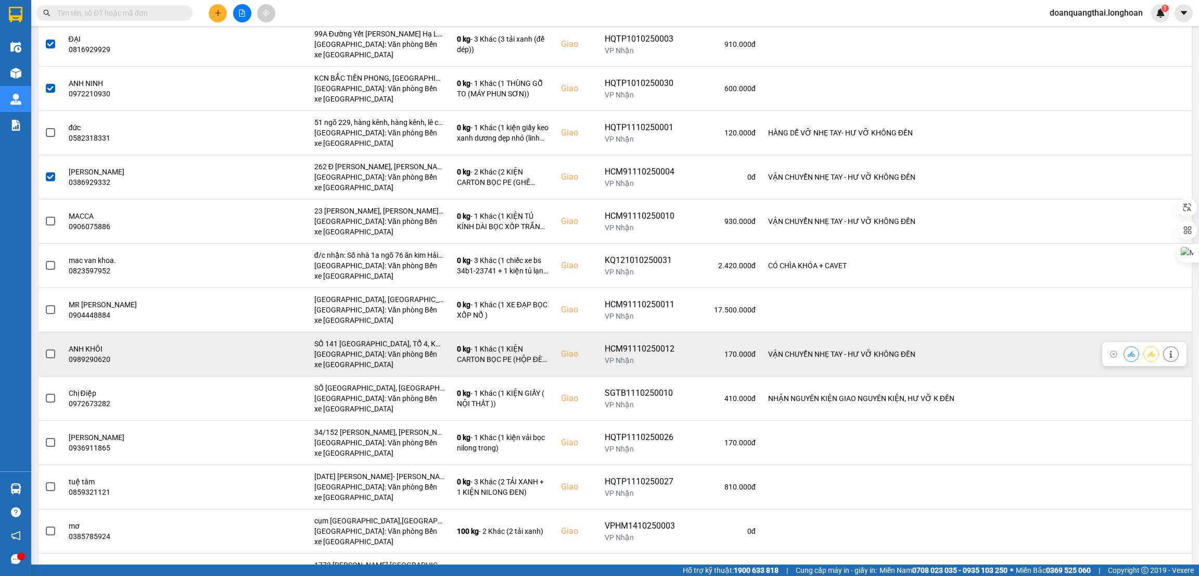
click at [55, 355] on label at bounding box center [50, 353] width 11 height 11
click at [45, 348] on input "checkbox" at bounding box center [45, 348] width 0 height 0
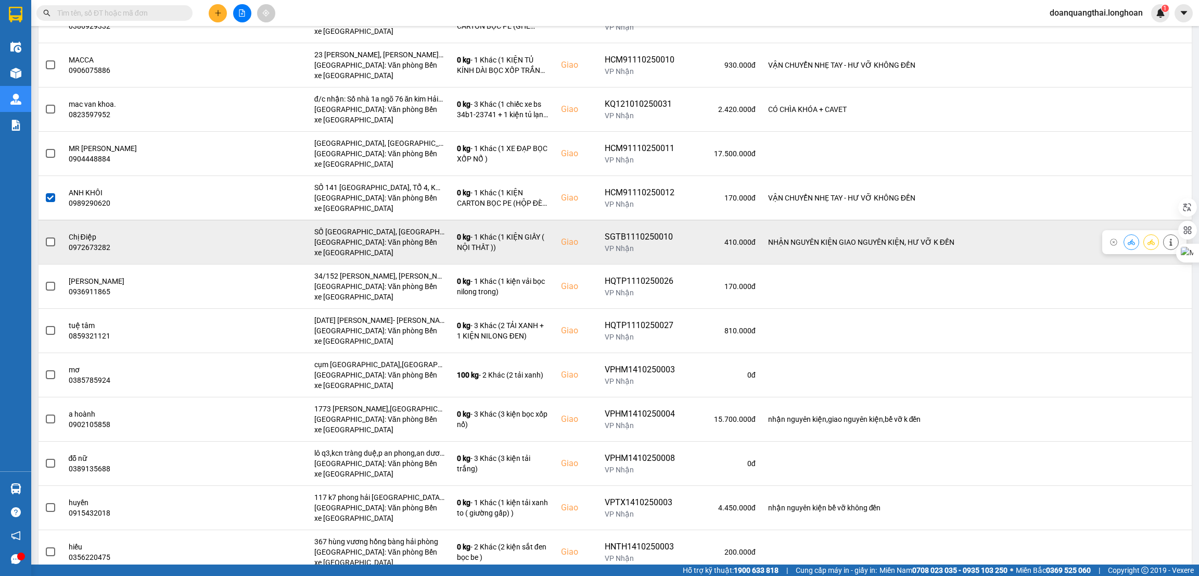
click at [53, 245] on span at bounding box center [50, 241] width 9 height 9
click at [45, 236] on input "checkbox" at bounding box center [45, 236] width 0 height 0
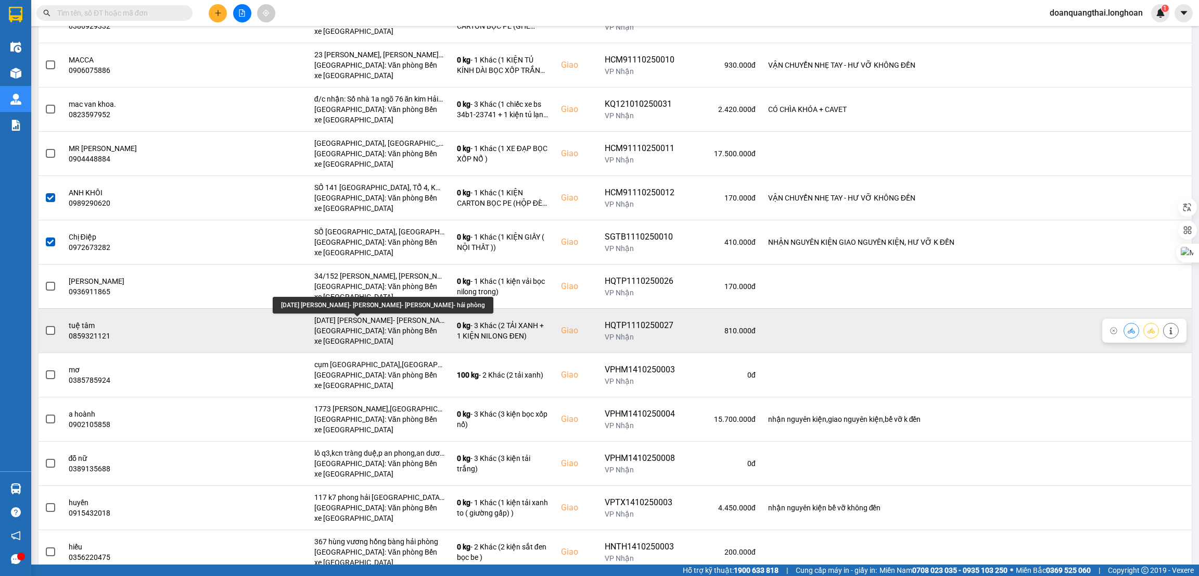
scroll to position [468, 0]
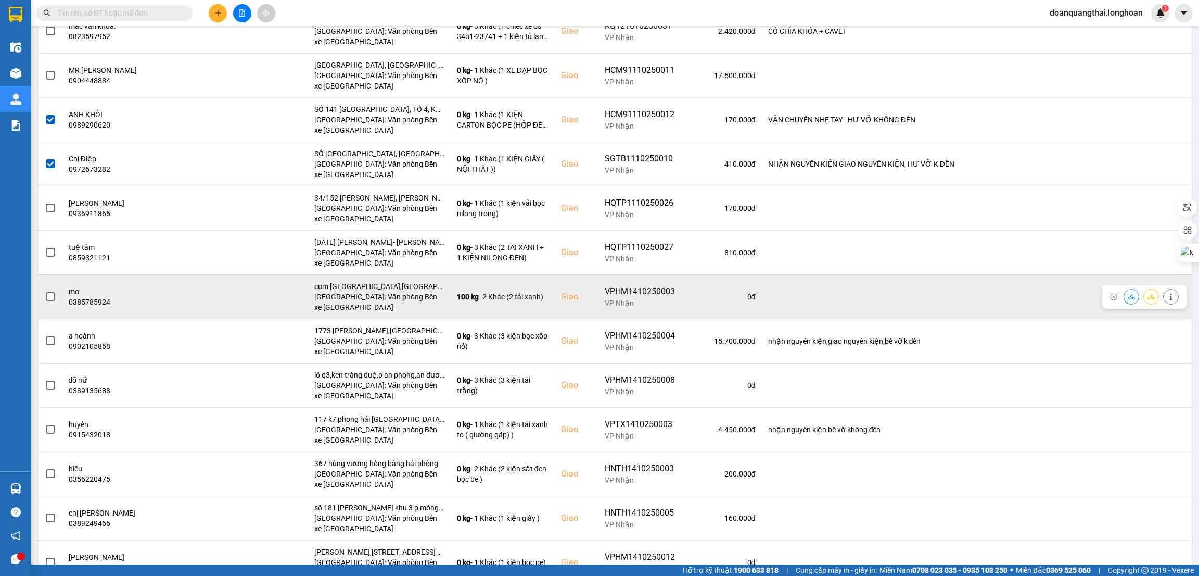
click at [52, 297] on span at bounding box center [50, 296] width 9 height 9
click at [45, 291] on input "checkbox" at bounding box center [45, 291] width 0 height 0
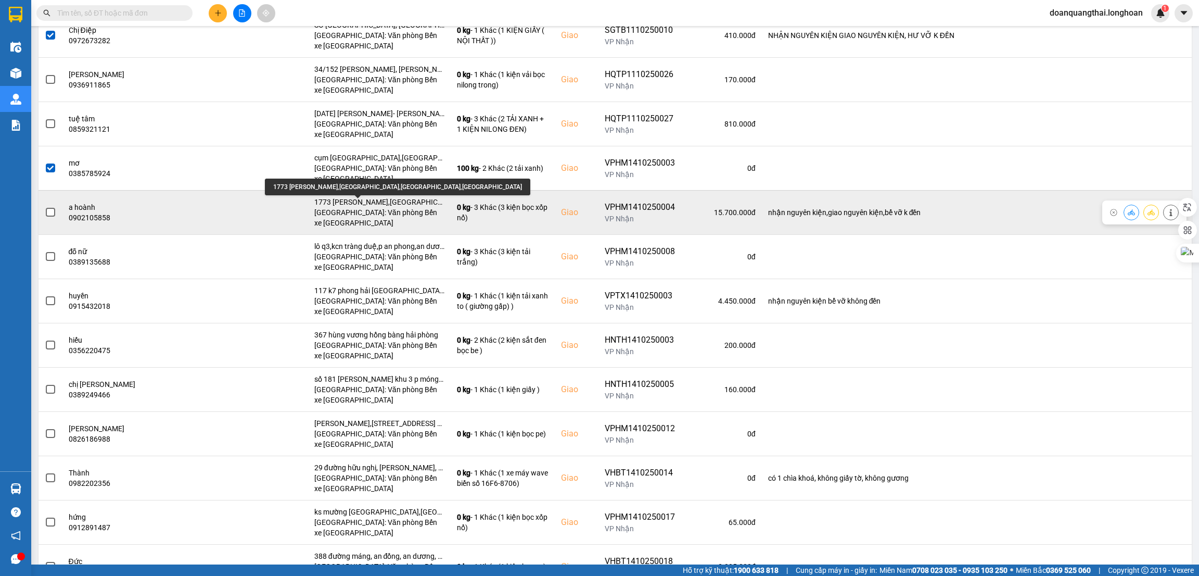
scroll to position [625, 0]
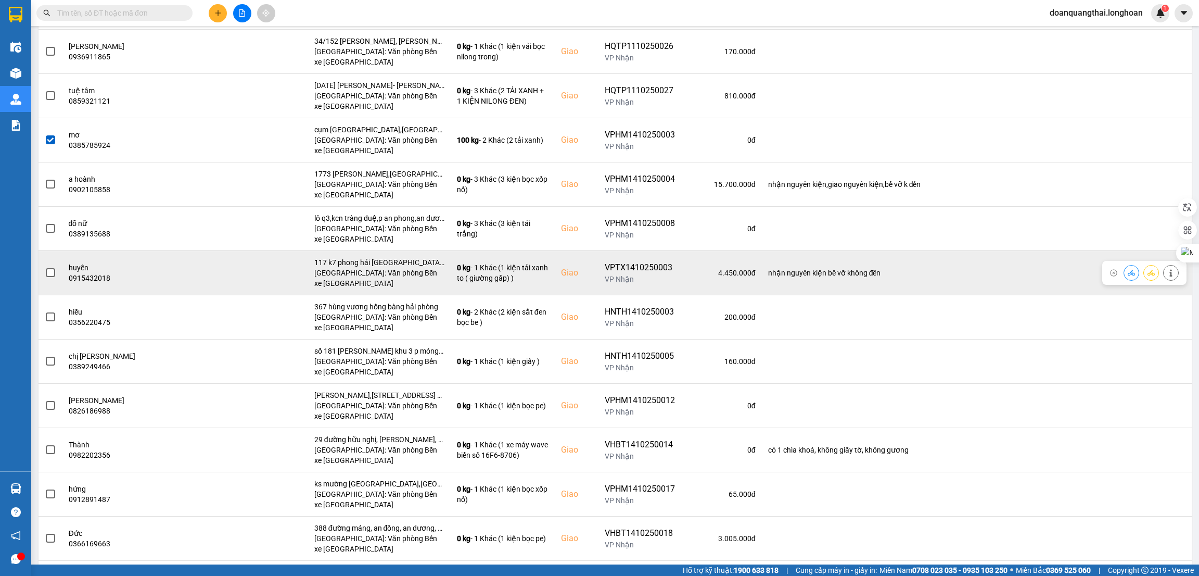
click at [50, 273] on span at bounding box center [50, 272] width 9 height 9
click at [45, 267] on input "checkbox" at bounding box center [45, 267] width 0 height 0
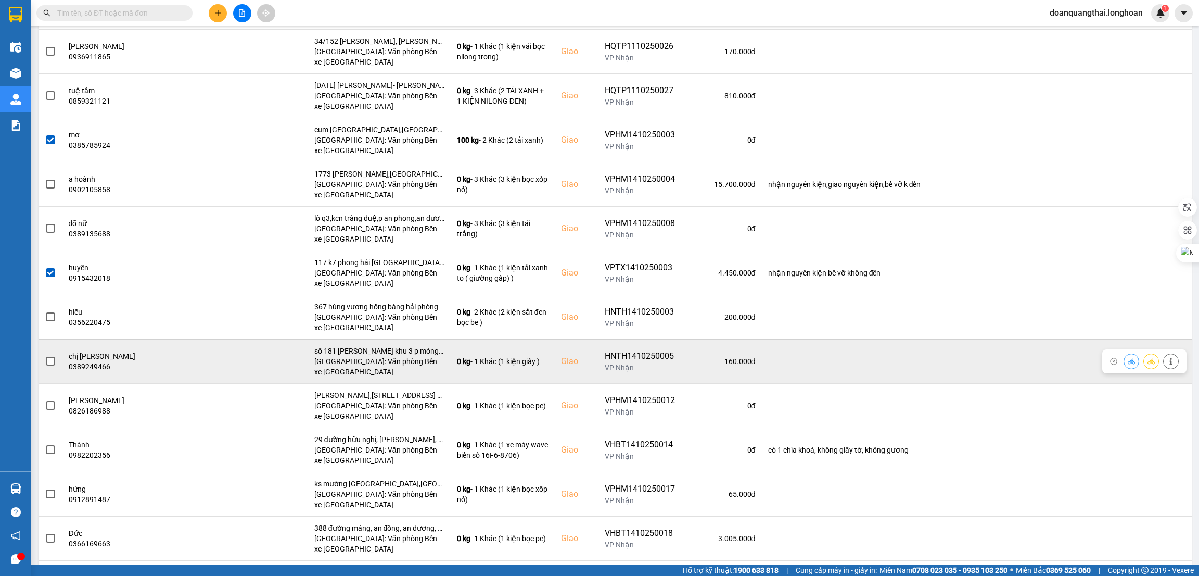
click at [48, 363] on span at bounding box center [50, 361] width 9 height 9
click at [45, 356] on input "checkbox" at bounding box center [45, 356] width 0 height 0
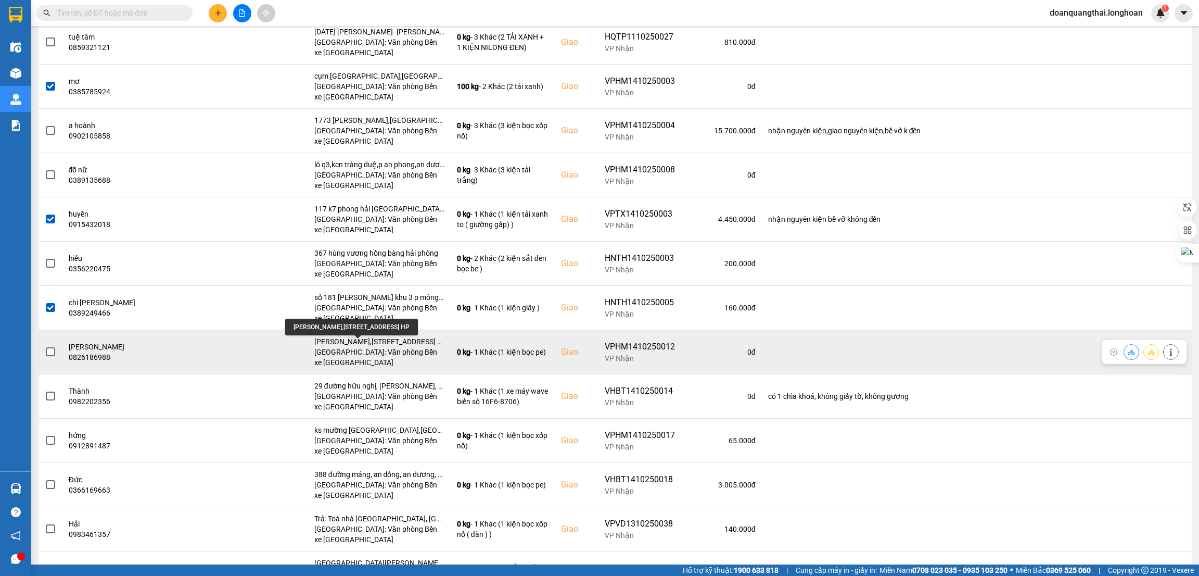
scroll to position [702, 0]
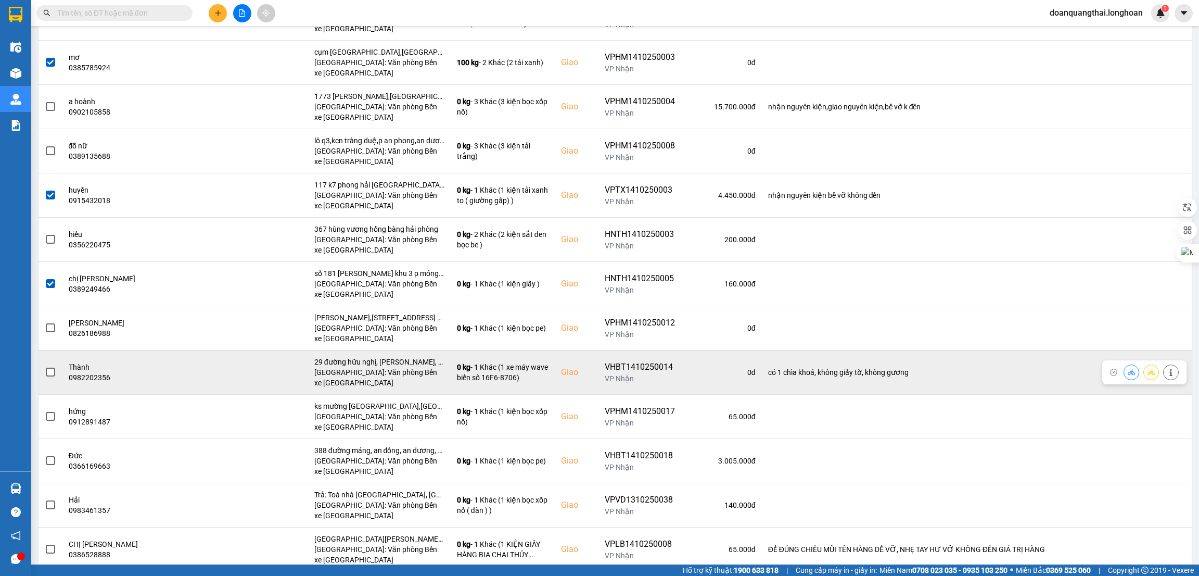
click at [52, 374] on span at bounding box center [50, 372] width 9 height 9
click at [45, 366] on input "checkbox" at bounding box center [45, 366] width 0 height 0
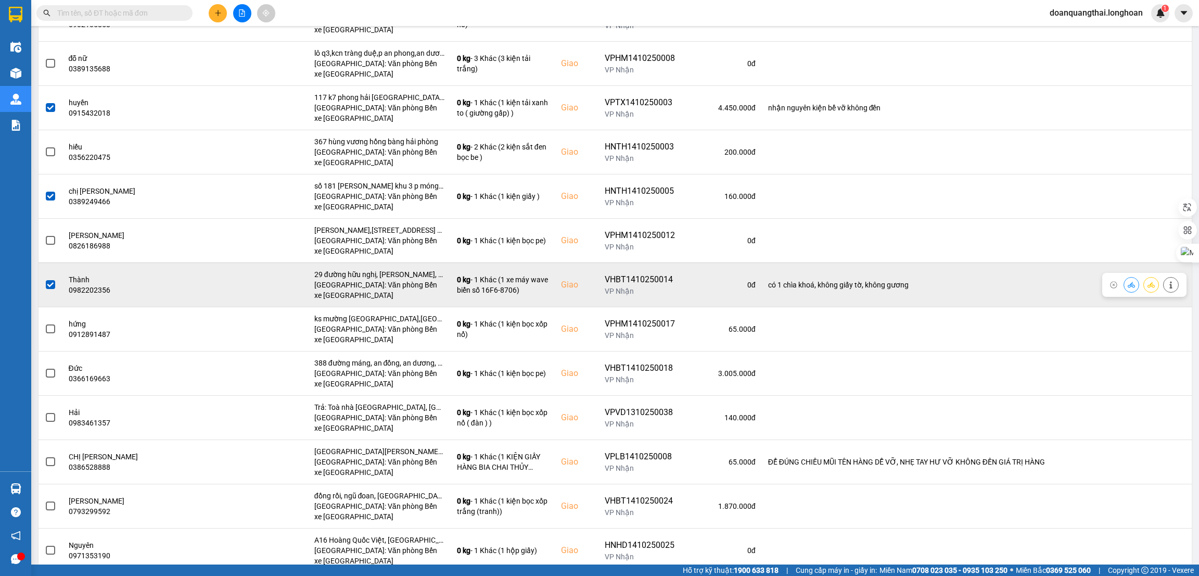
scroll to position [858, 0]
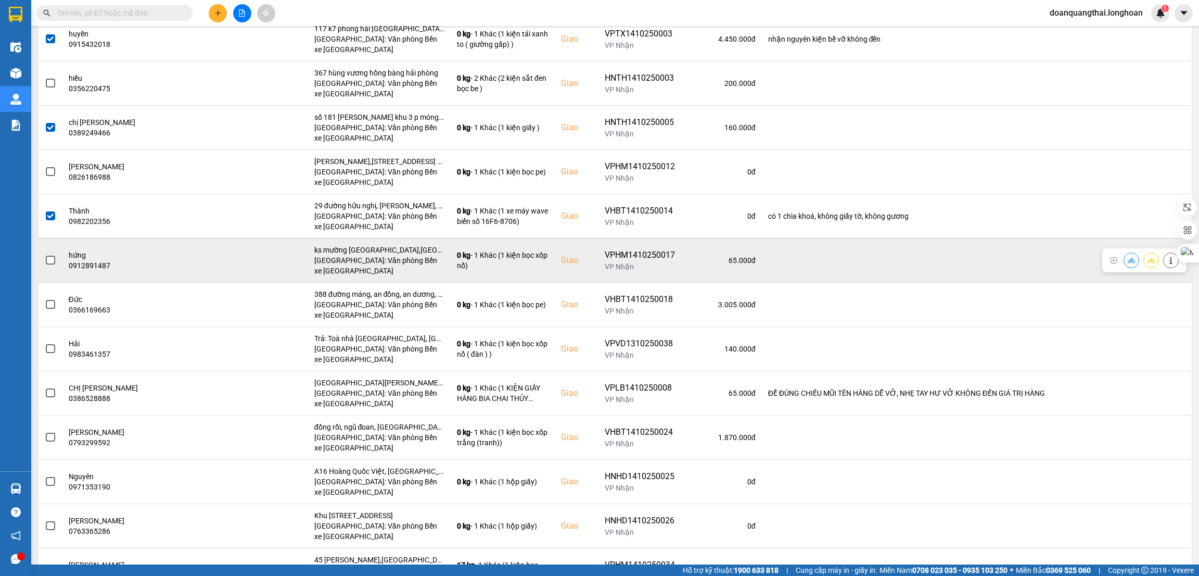
click at [47, 263] on span at bounding box center [50, 260] width 9 height 9
click at [45, 255] on input "checkbox" at bounding box center [45, 255] width 0 height 0
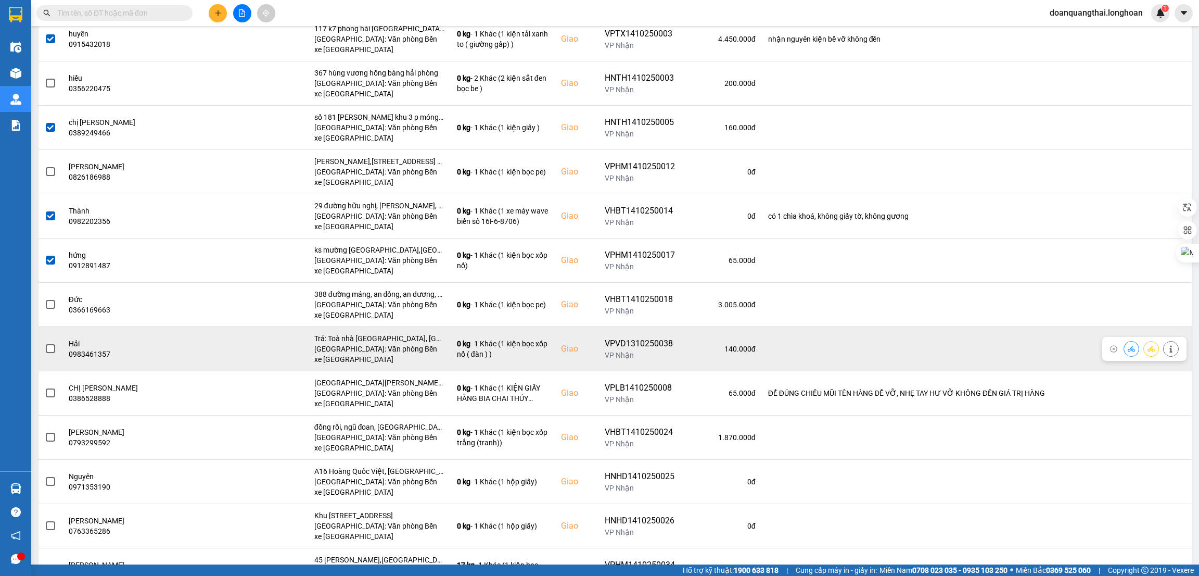
click at [49, 348] on span at bounding box center [50, 348] width 9 height 9
click at [45, 343] on input "checkbox" at bounding box center [45, 343] width 0 height 0
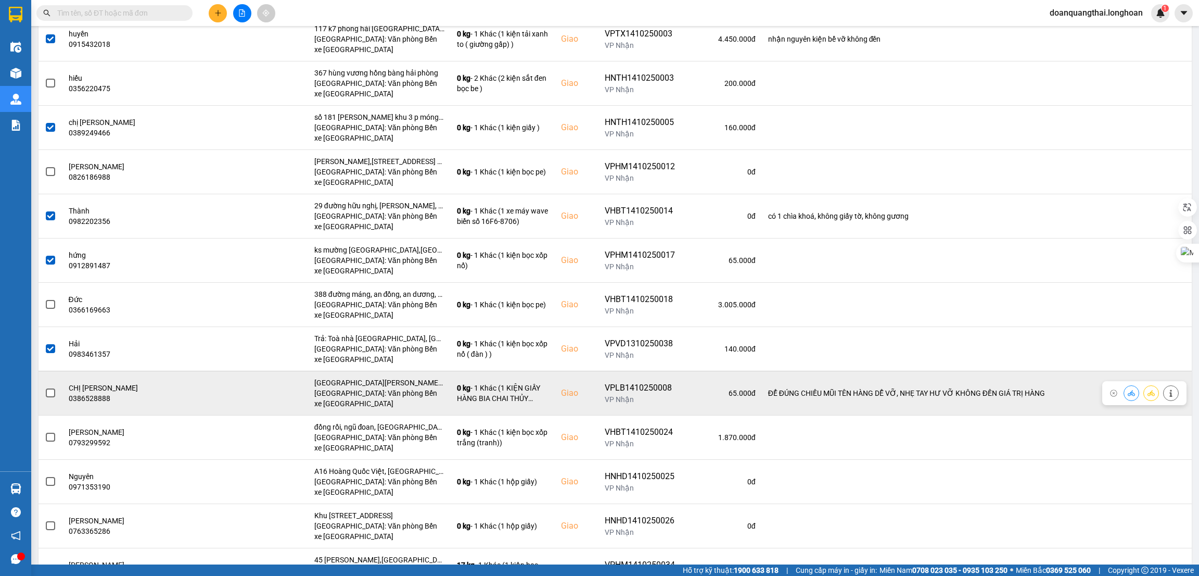
click at [55, 391] on label at bounding box center [50, 392] width 11 height 11
click at [45, 387] on input "checkbox" at bounding box center [45, 387] width 0 height 0
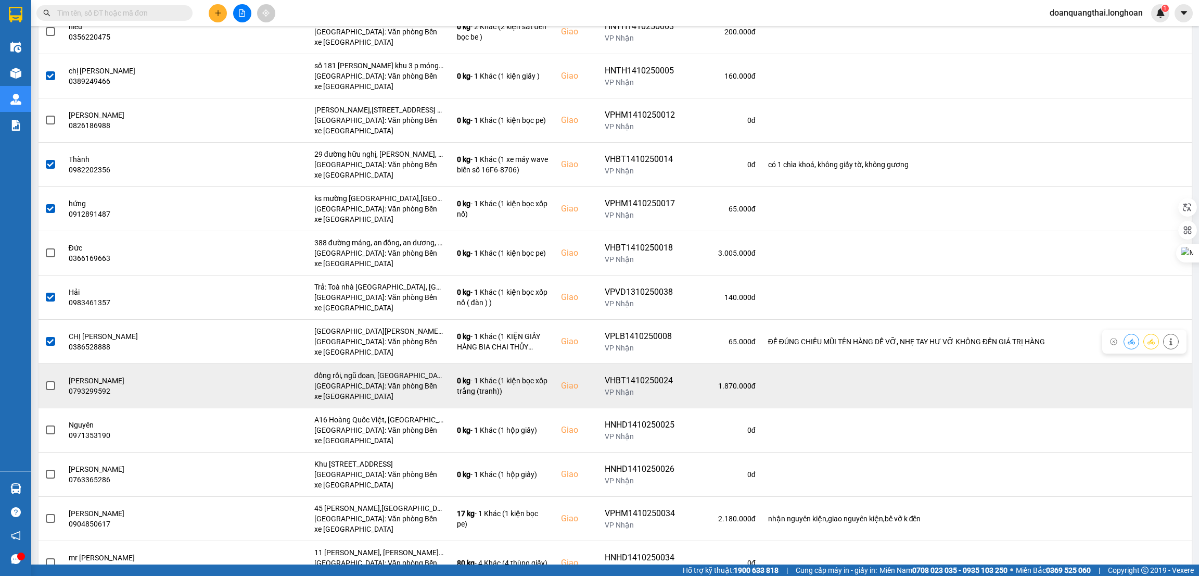
scroll to position [937, 0]
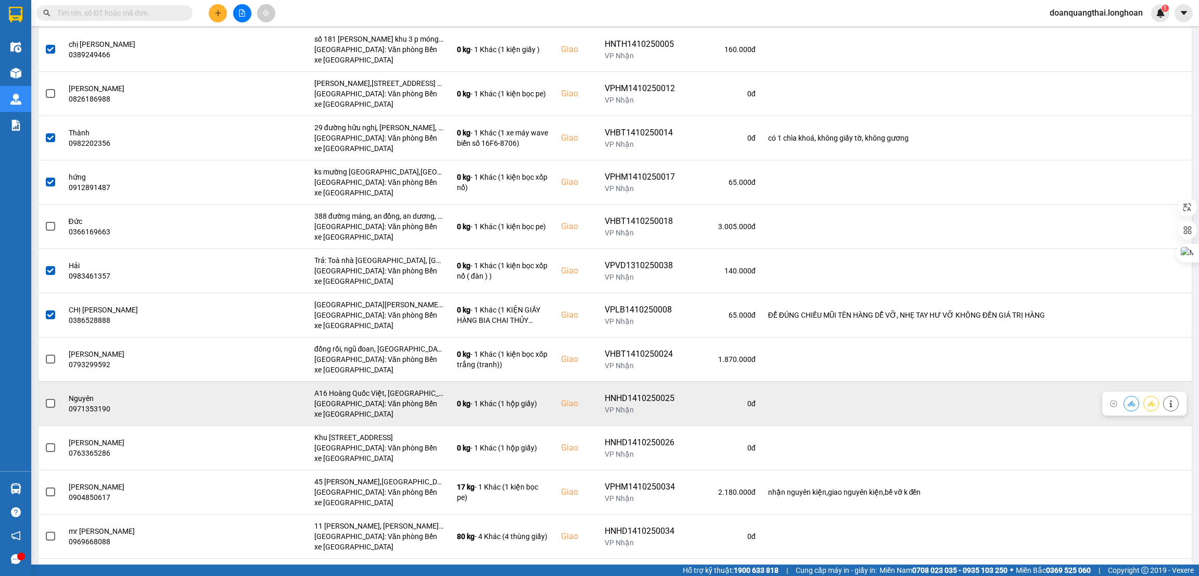
click at [54, 407] on span at bounding box center [50, 403] width 9 height 9
click at [45, 398] on input "checkbox" at bounding box center [45, 398] width 0 height 0
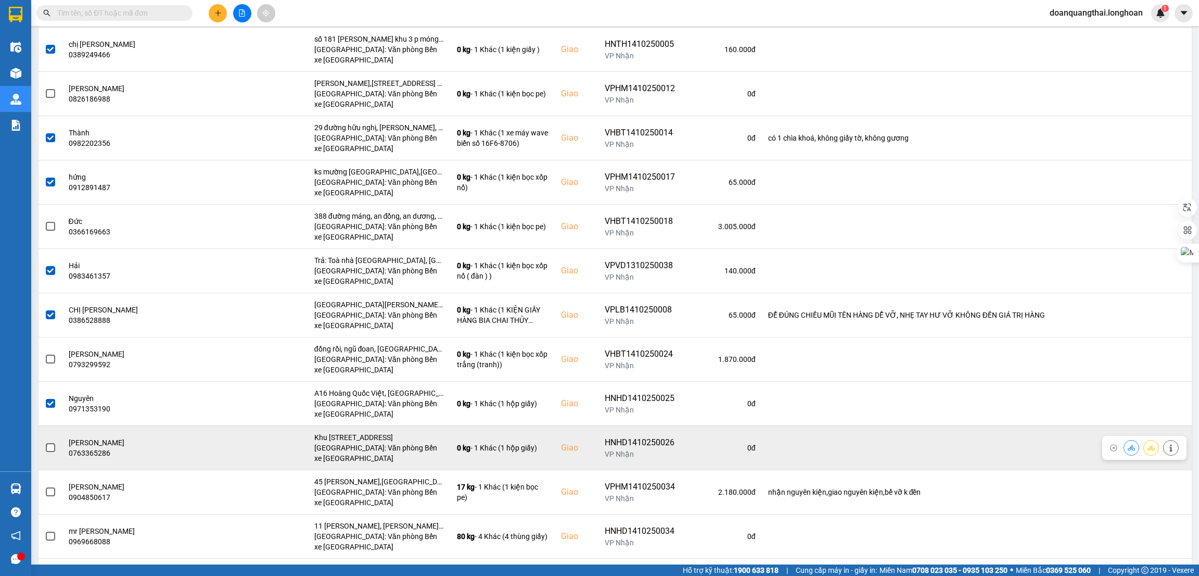
click at [55, 448] on label at bounding box center [50, 447] width 11 height 11
click at [45, 442] on input "checkbox" at bounding box center [45, 442] width 0 height 0
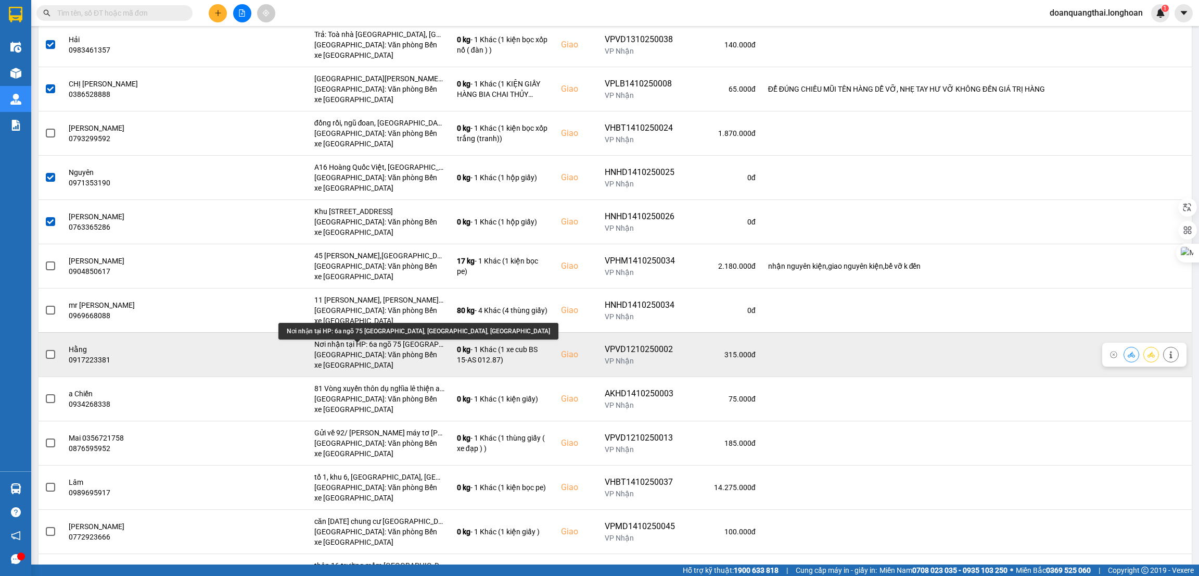
scroll to position [1171, 0]
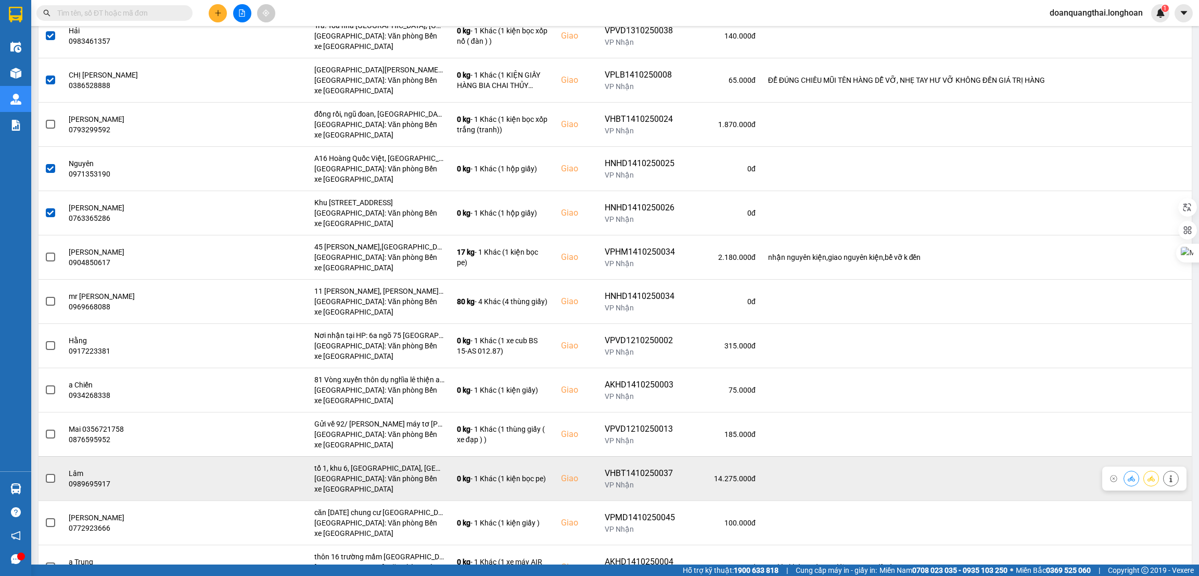
click at [49, 483] on span at bounding box center [50, 478] width 9 height 9
click at [45, 473] on input "checkbox" at bounding box center [45, 473] width 0 height 0
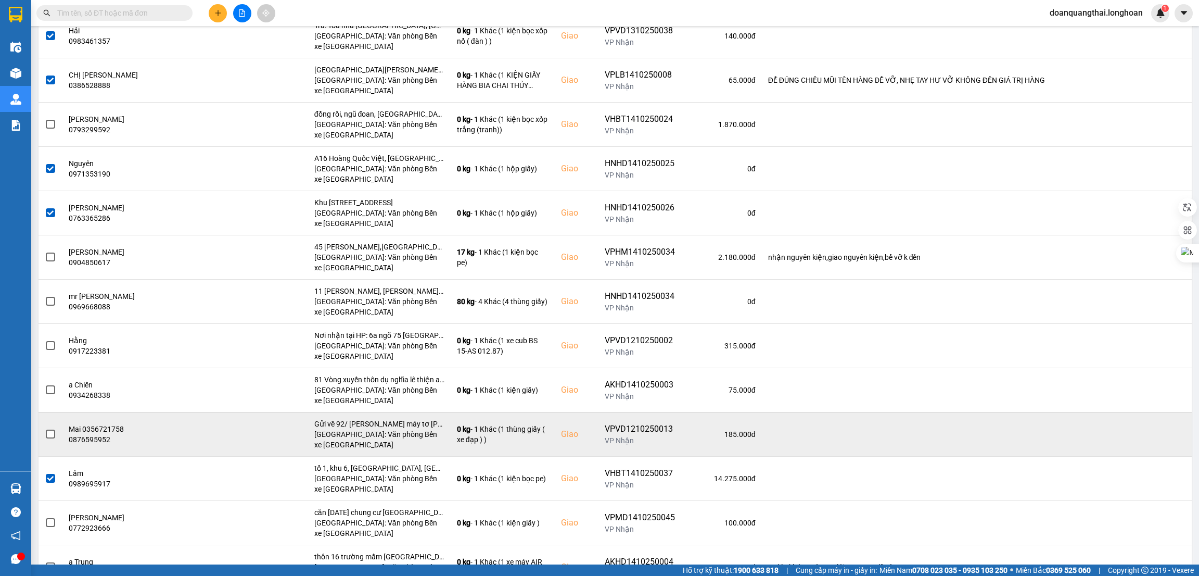
scroll to position [1249, 0]
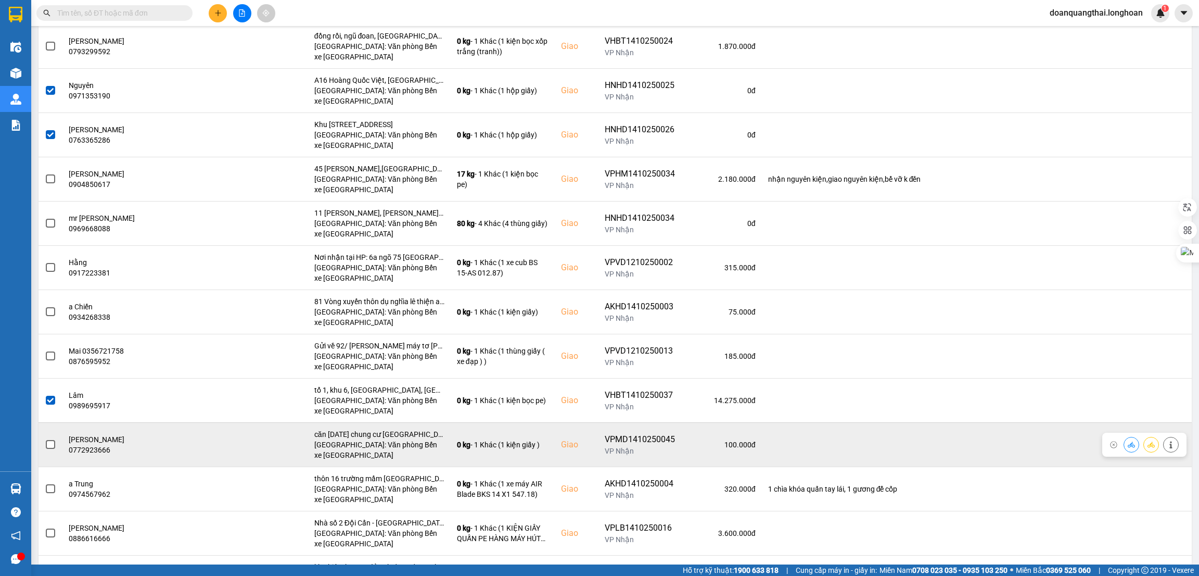
click at [49, 449] on span at bounding box center [50, 444] width 9 height 9
click at [45, 439] on input "checkbox" at bounding box center [45, 439] width 0 height 0
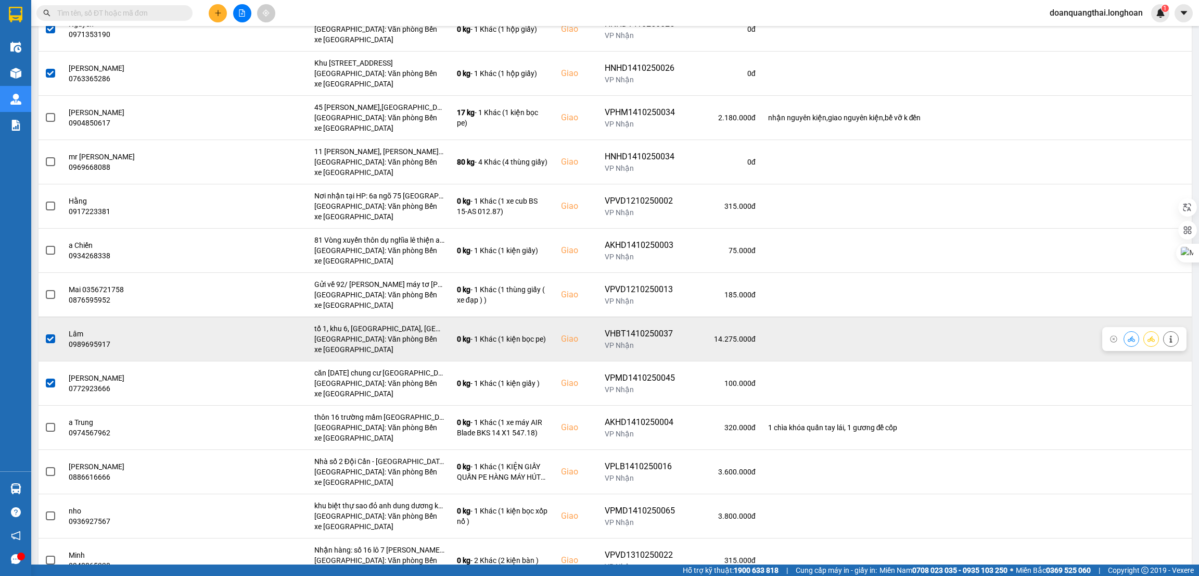
scroll to position [1405, 0]
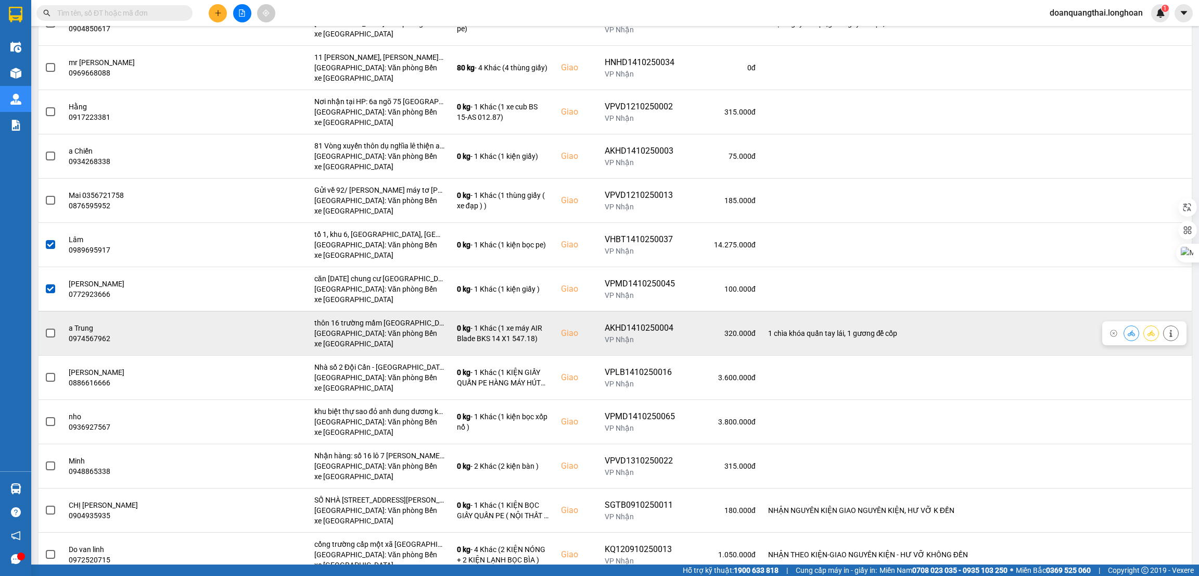
click at [50, 339] on label at bounding box center [50, 332] width 11 height 11
click at [45, 327] on input "checkbox" at bounding box center [45, 327] width 0 height 0
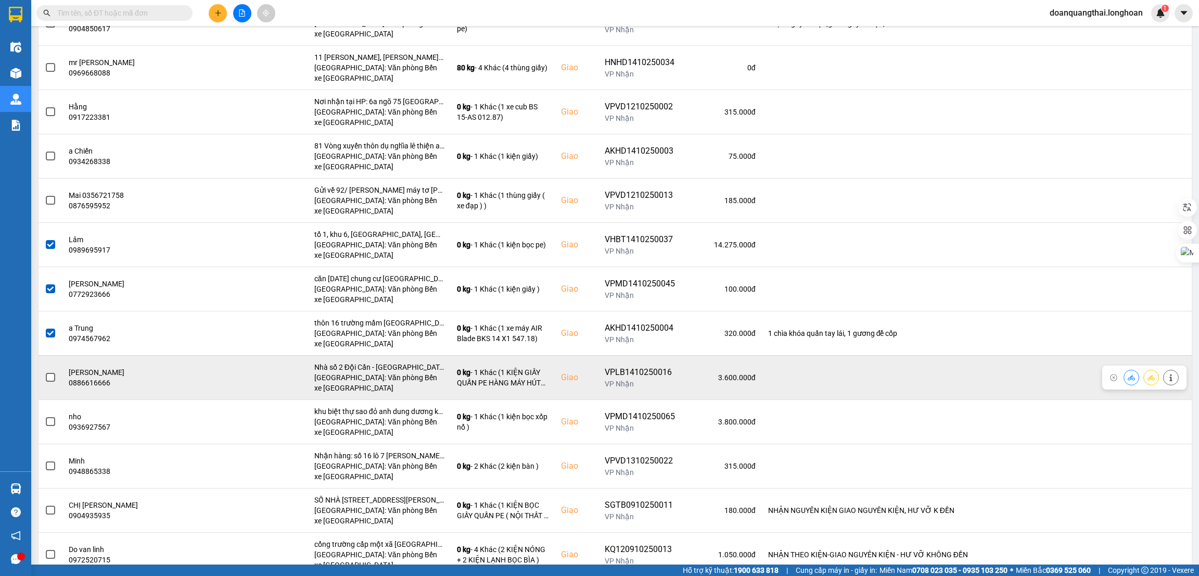
click at [52, 382] on span at bounding box center [50, 377] width 9 height 9
click at [45, 372] on input "checkbox" at bounding box center [45, 372] width 0 height 0
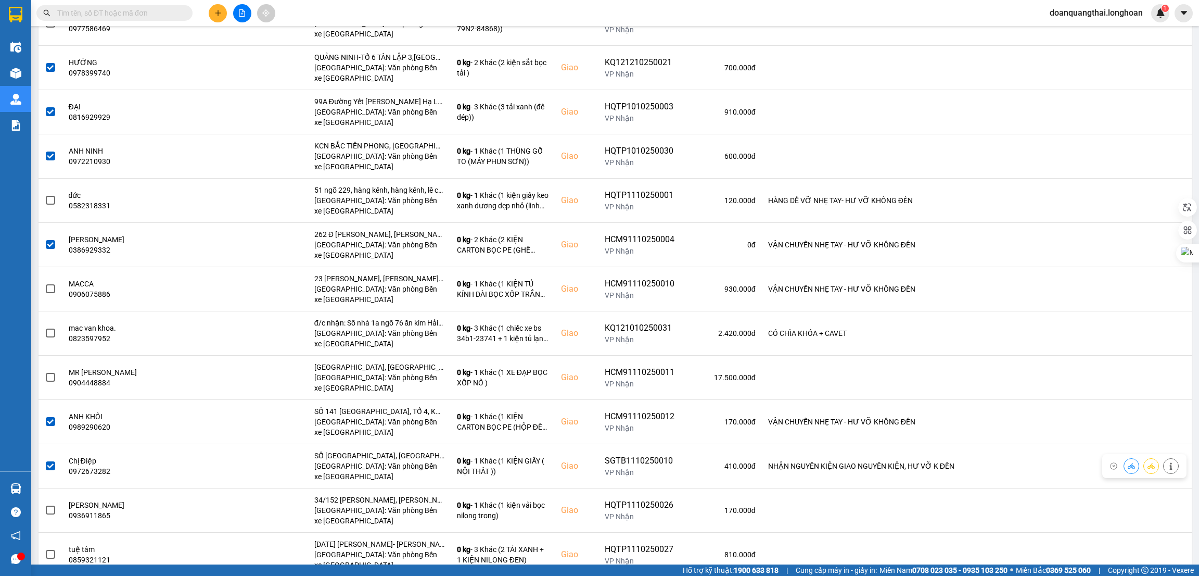
scroll to position [0, 0]
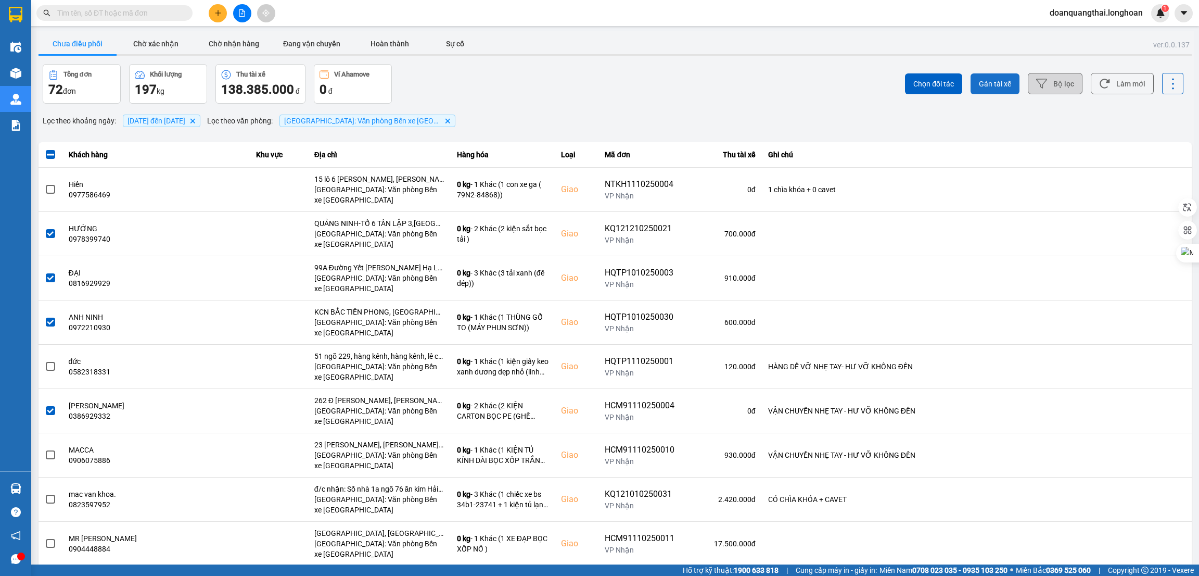
click at [979, 80] on span "Gán tài xế" at bounding box center [995, 84] width 32 height 10
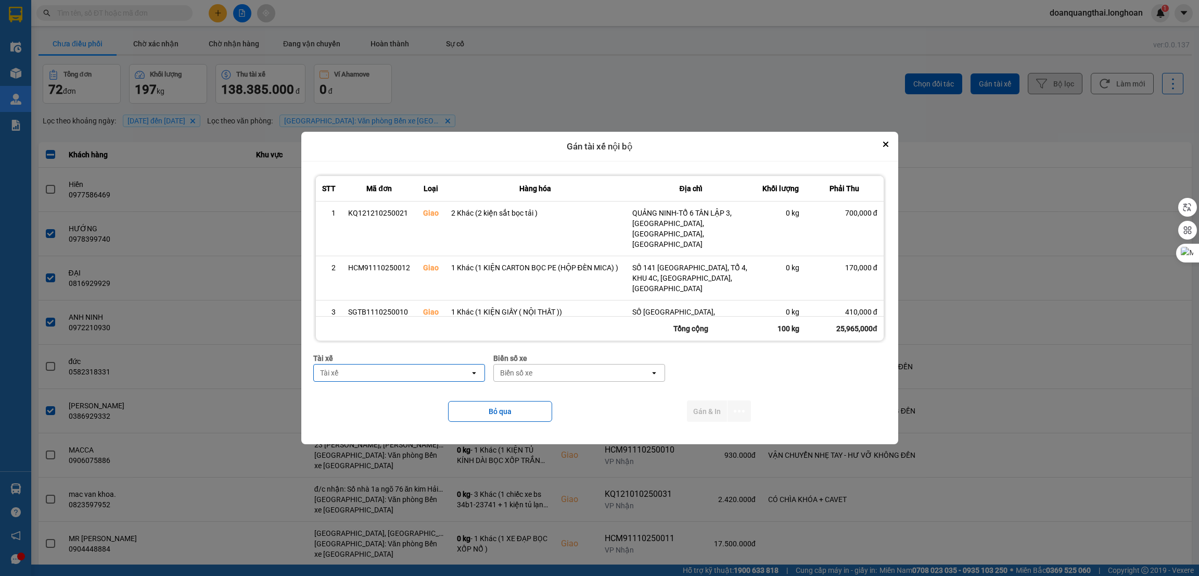
click at [424, 364] on div "Tài xế open" at bounding box center [399, 373] width 172 height 18
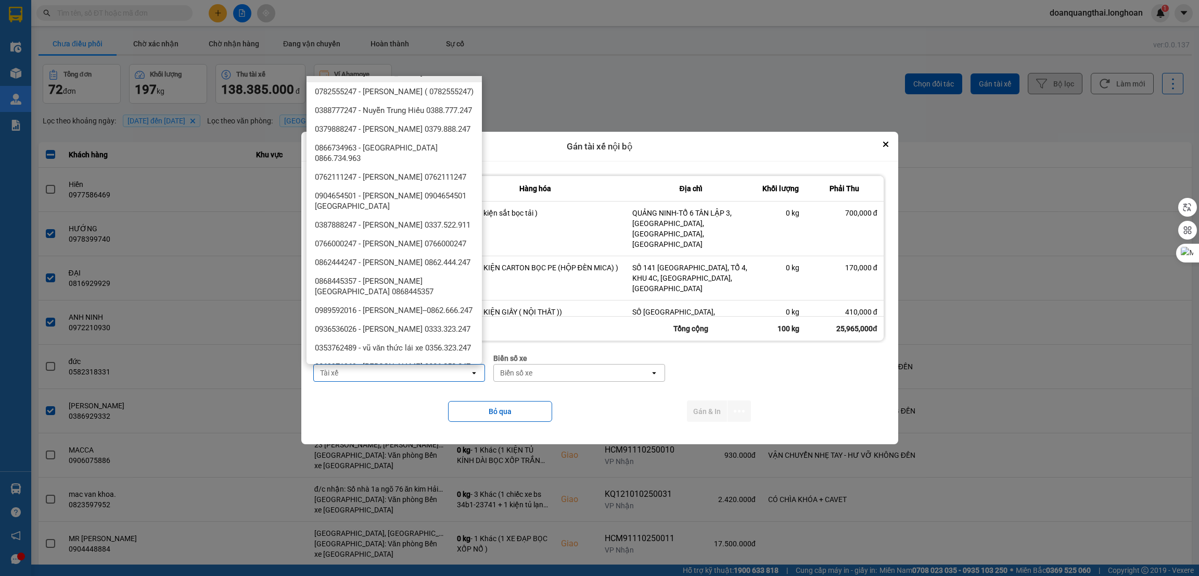
scroll to position [625, 0]
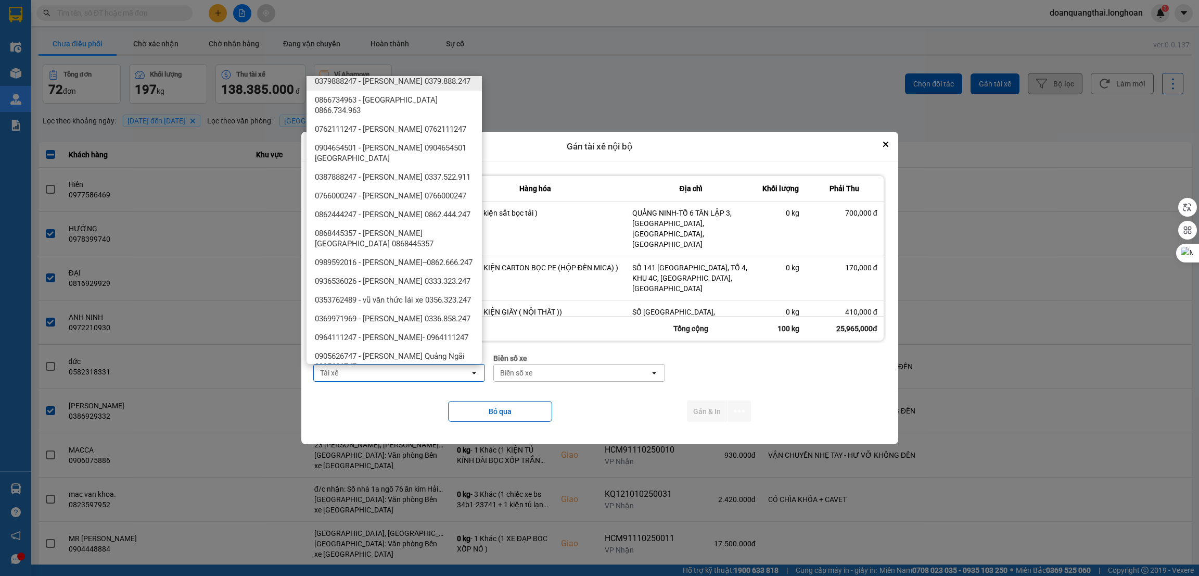
click at [421, 86] on span "0379888247 - [PERSON_NAME] 0379.888.247" at bounding box center [393, 81] width 156 height 10
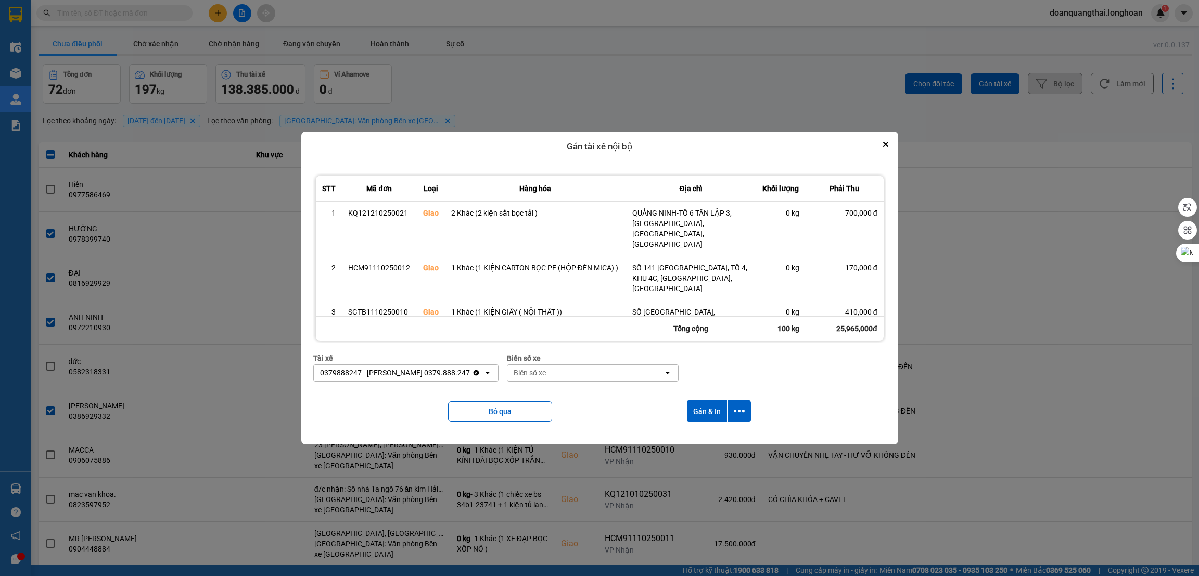
click at [580, 382] on div "Biển số xe open" at bounding box center [593, 373] width 172 height 18
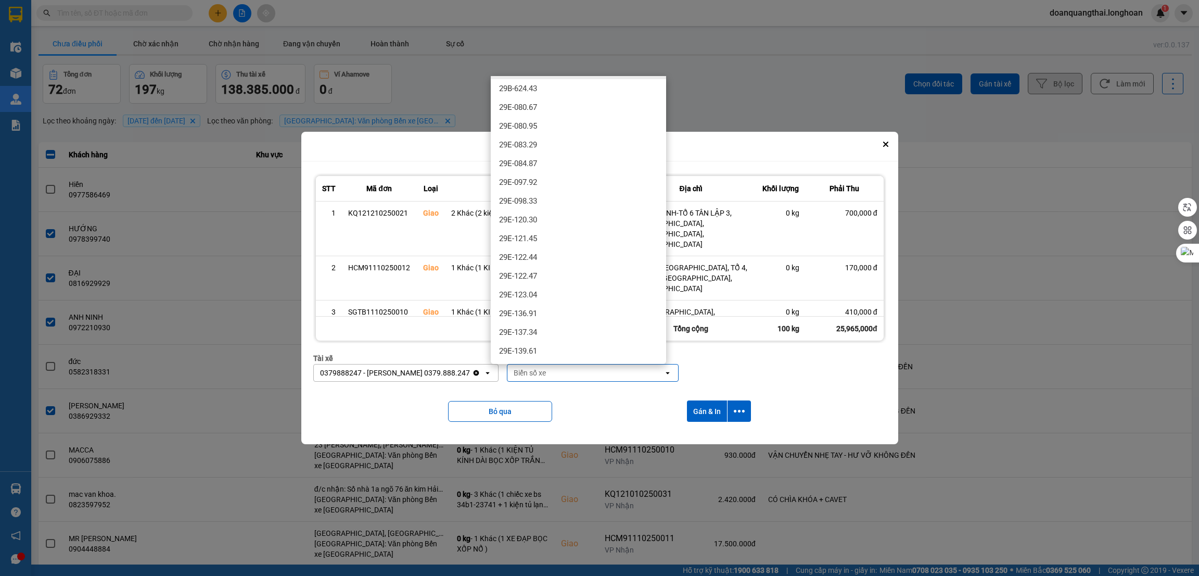
scroll to position [234, 0]
click at [580, 323] on div "29E-137.34" at bounding box center [578, 324] width 175 height 19
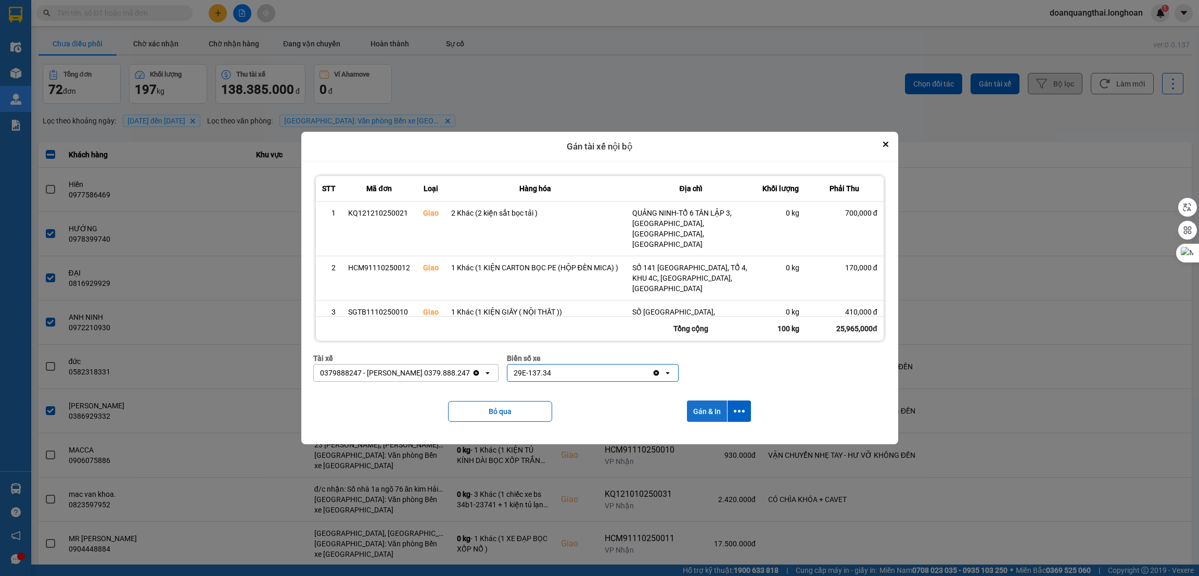
click at [707, 414] on button "Gán & In" at bounding box center [707, 410] width 40 height 21
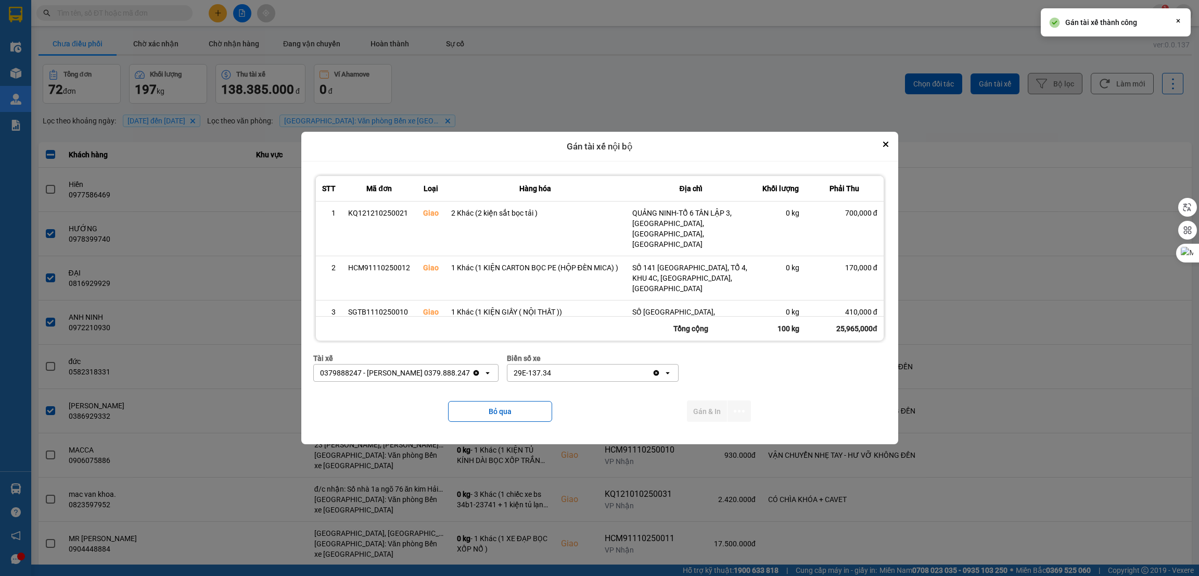
scroll to position [0, 0]
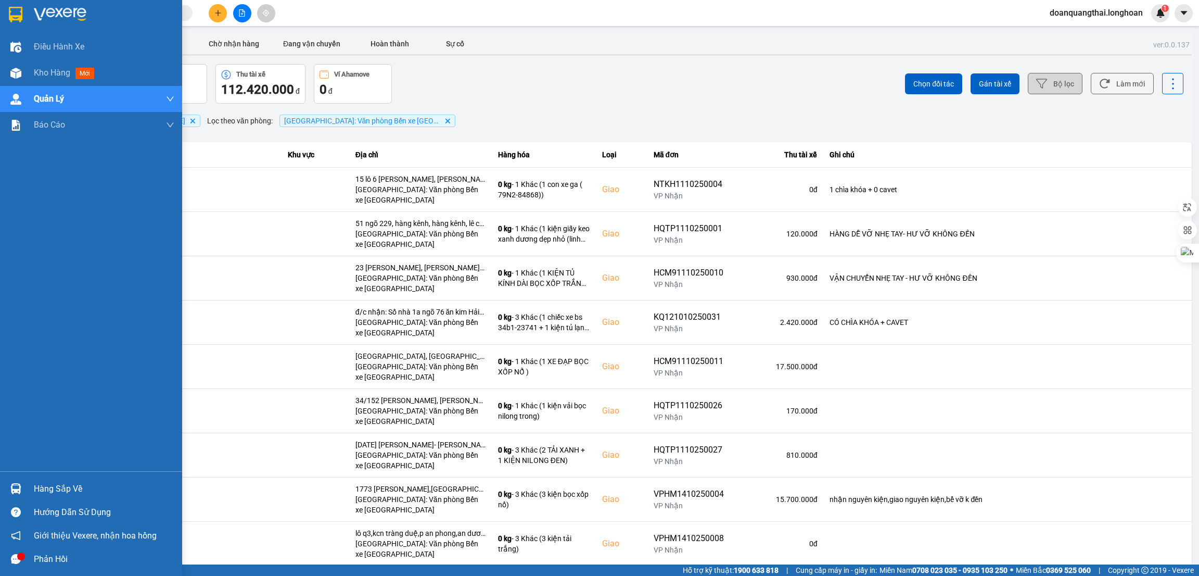
click at [13, 12] on img at bounding box center [16, 15] width 14 height 16
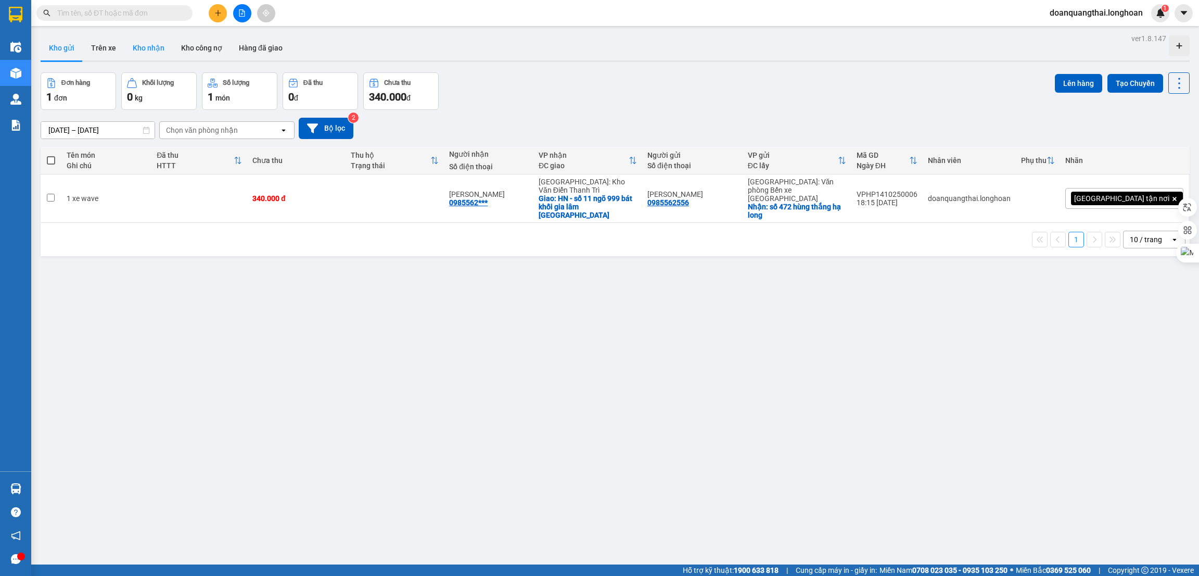
click at [151, 56] on button "Kho nhận" at bounding box center [148, 47] width 48 height 25
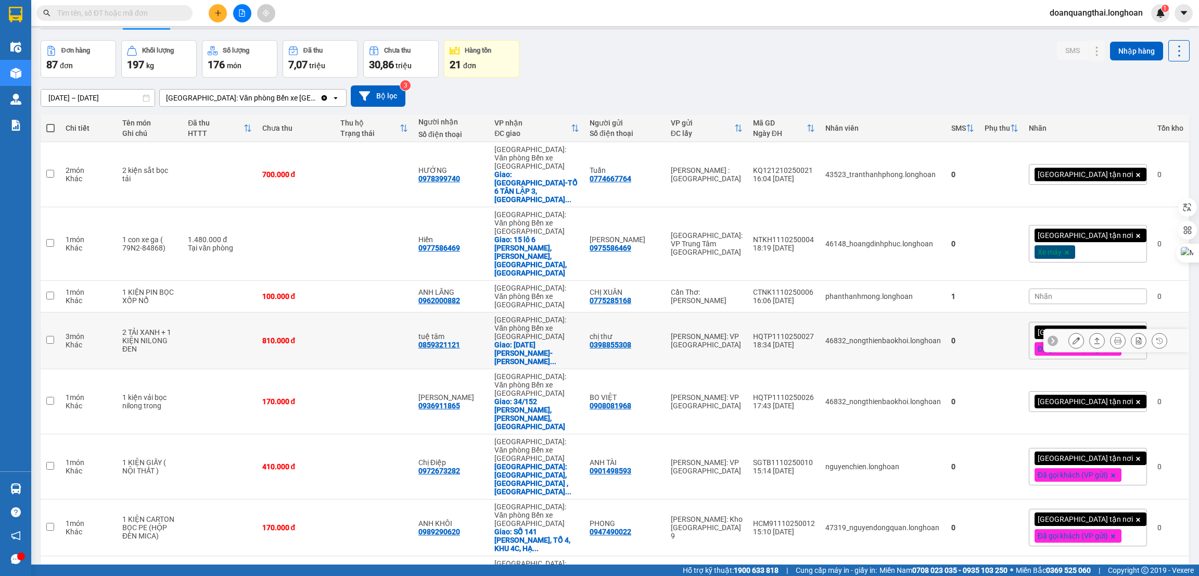
scroll to position [60, 0]
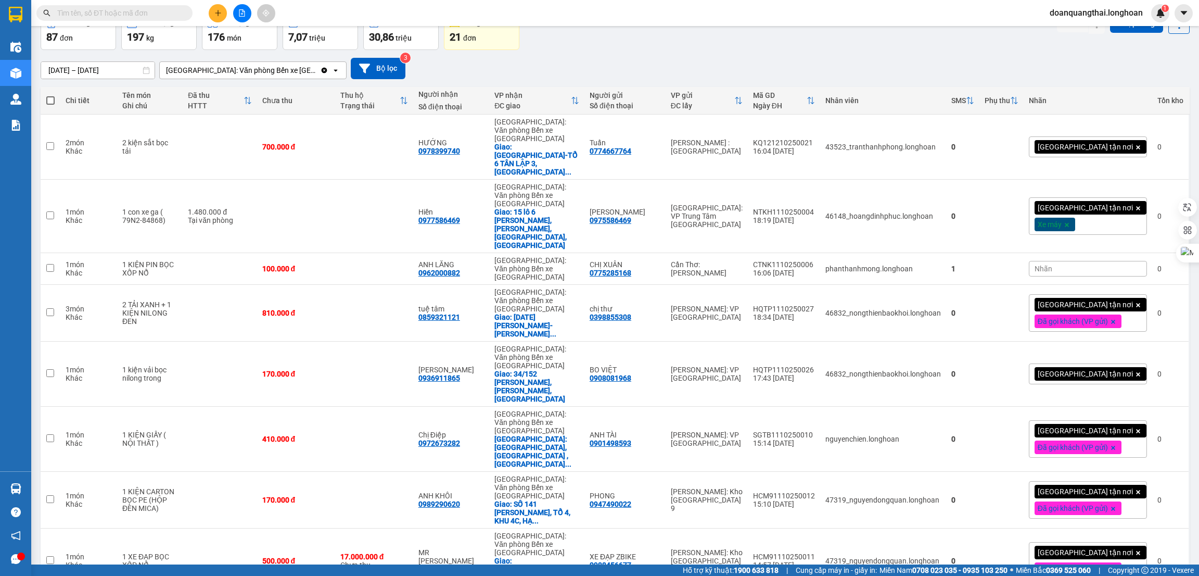
drag, startPoint x: 1126, startPoint y: 511, endPoint x: 1099, endPoint y: 502, distance: 28.3
click at [1125, 511] on span "100 / trang" at bounding box center [1138, 516] width 37 height 10
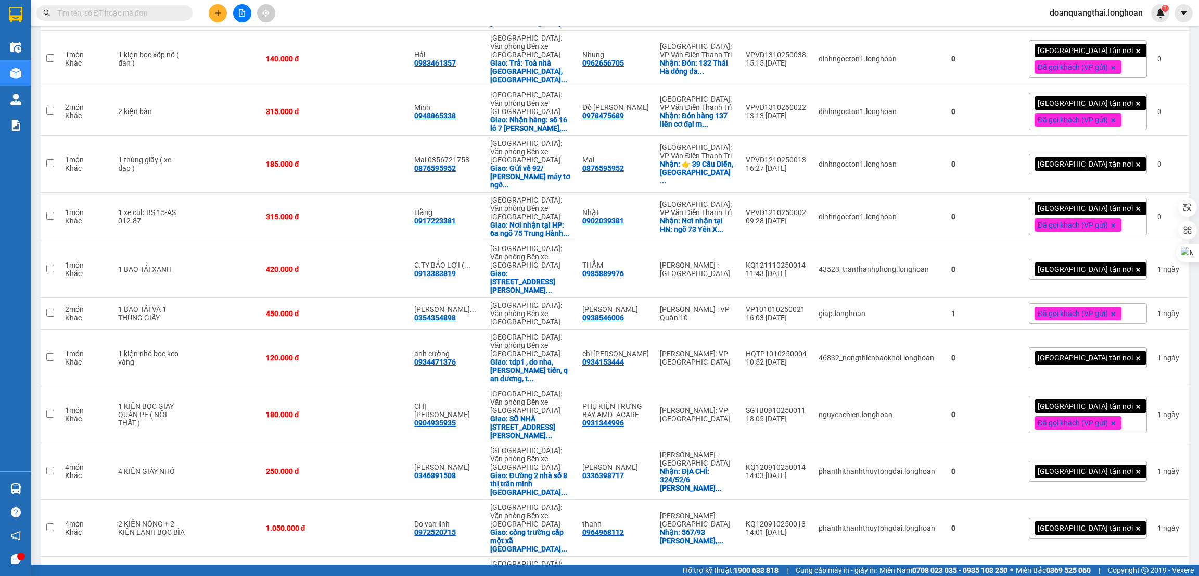
scroll to position [2324, 0]
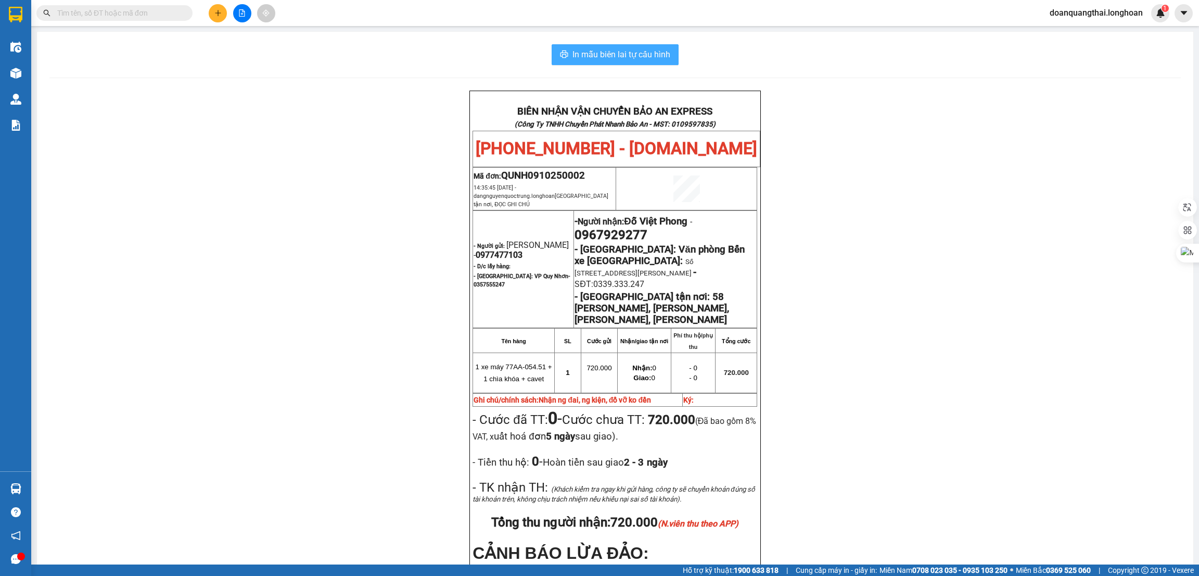
click at [636, 62] on button "In mẫu biên lai tự cấu hình" at bounding box center [615, 54] width 127 height 21
